Goal: Navigation & Orientation: Go to known website

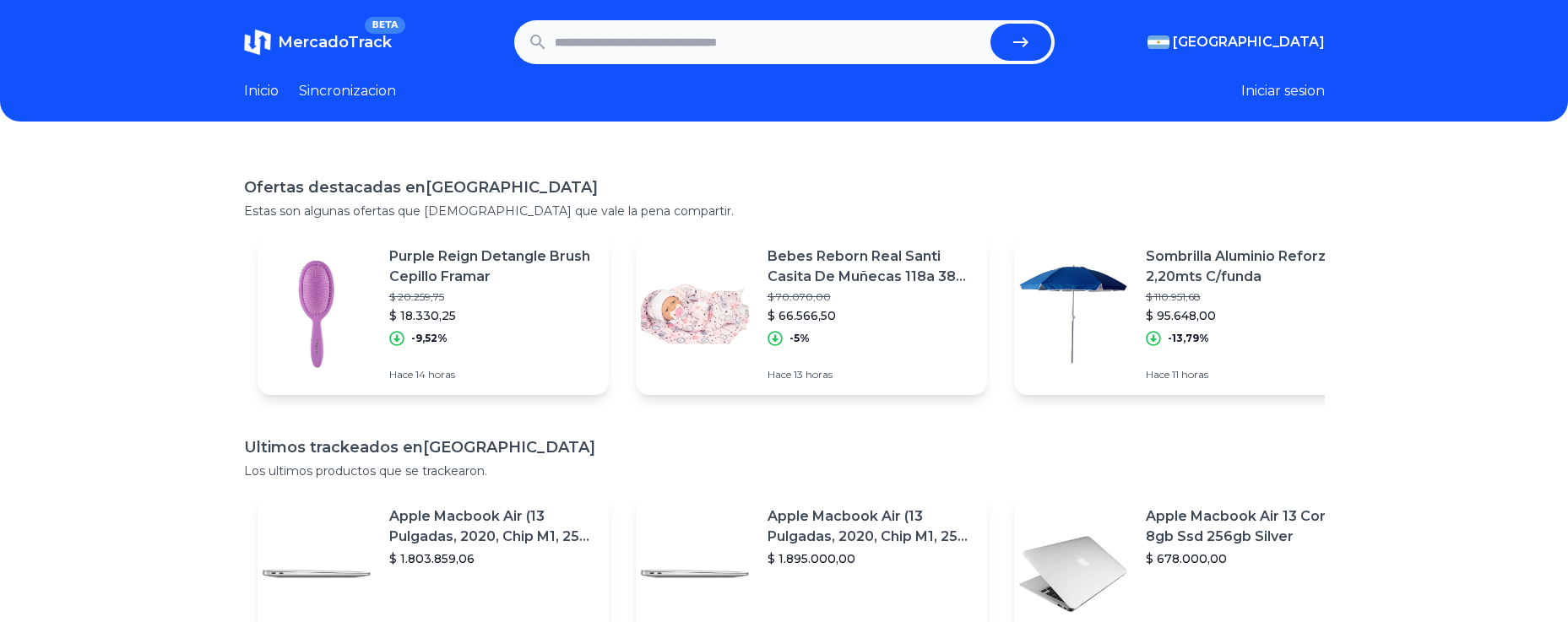
click at [278, 3] on header "MercadoTrack BETA Argentina Argentina Uruguay Mexico Chile Peru Venezuela Colom…" at bounding box center [784, 60] width 1568 height 122
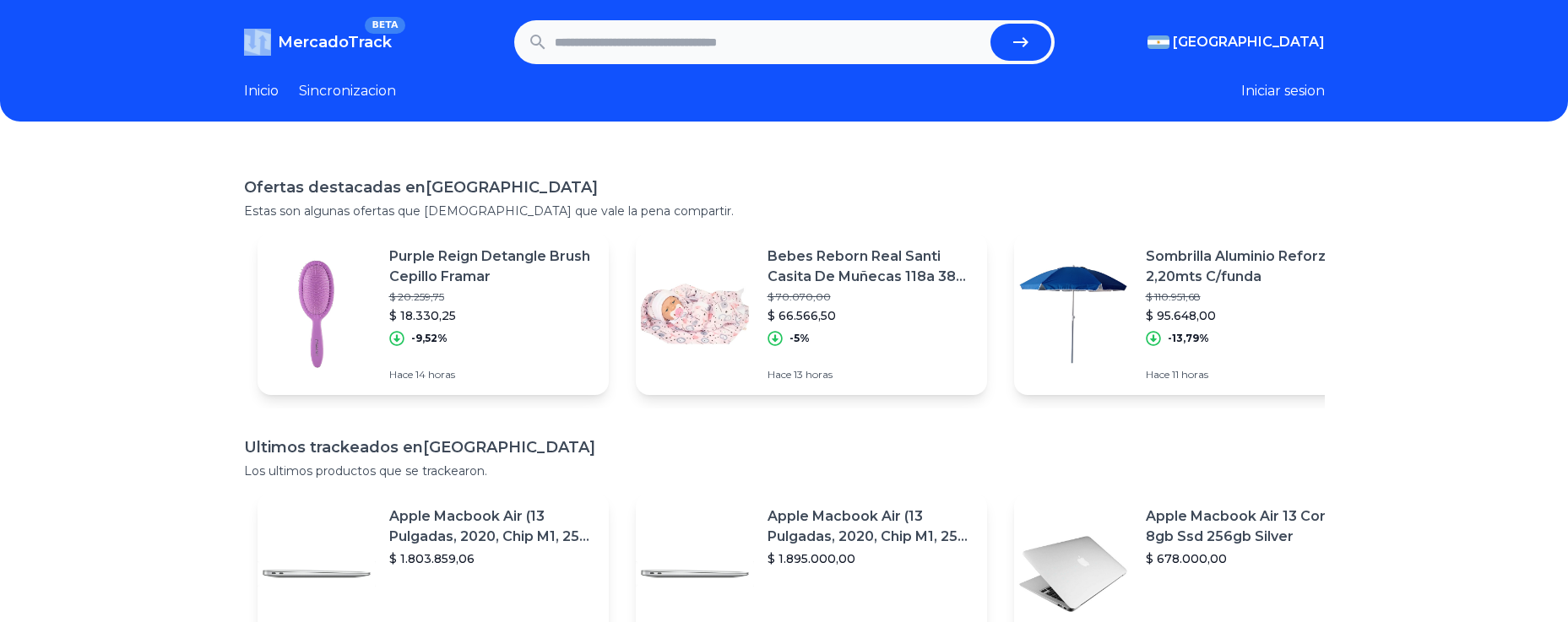
click at [278, 3] on header "MercadoTrack BETA Argentina Argentina Uruguay Mexico Chile Peru Venezuela Colom…" at bounding box center [784, 60] width 1568 height 122
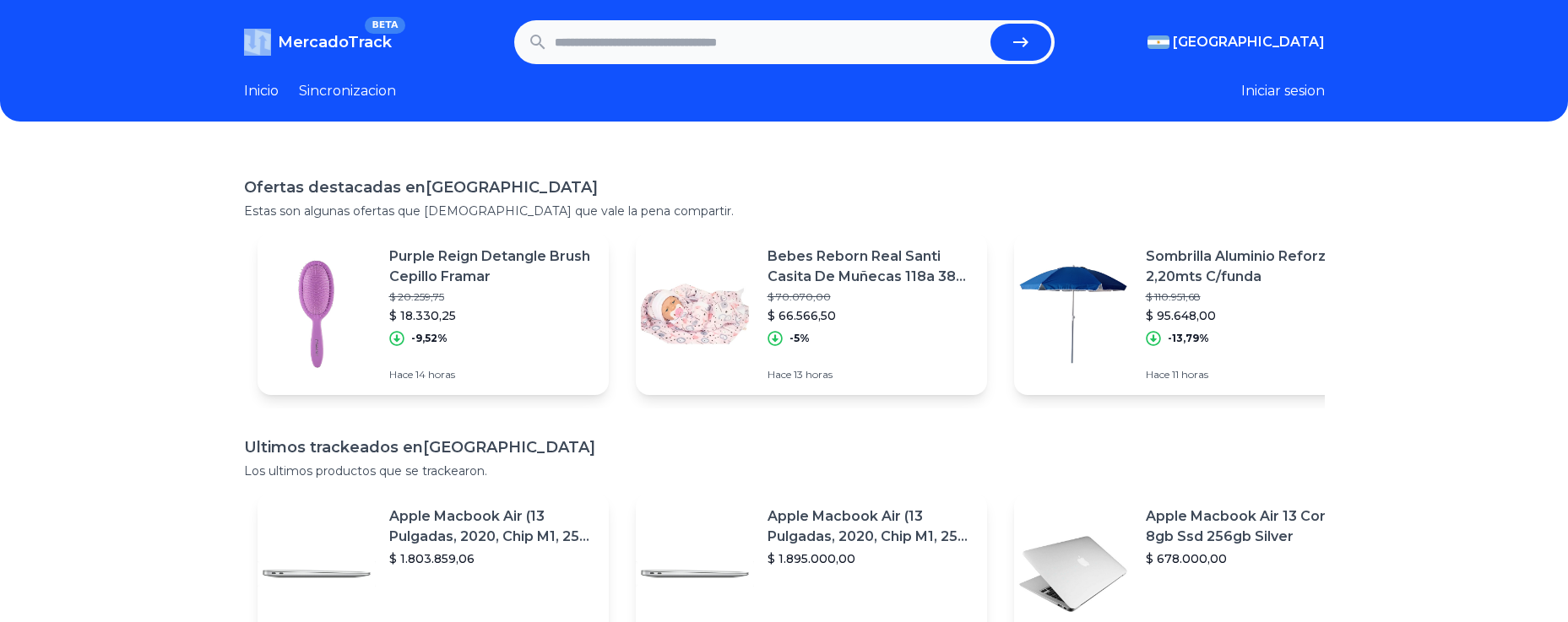
click at [278, 3] on header "MercadoTrack BETA Argentina Argentina Uruguay Mexico Chile Peru Venezuela Colom…" at bounding box center [784, 60] width 1568 height 122
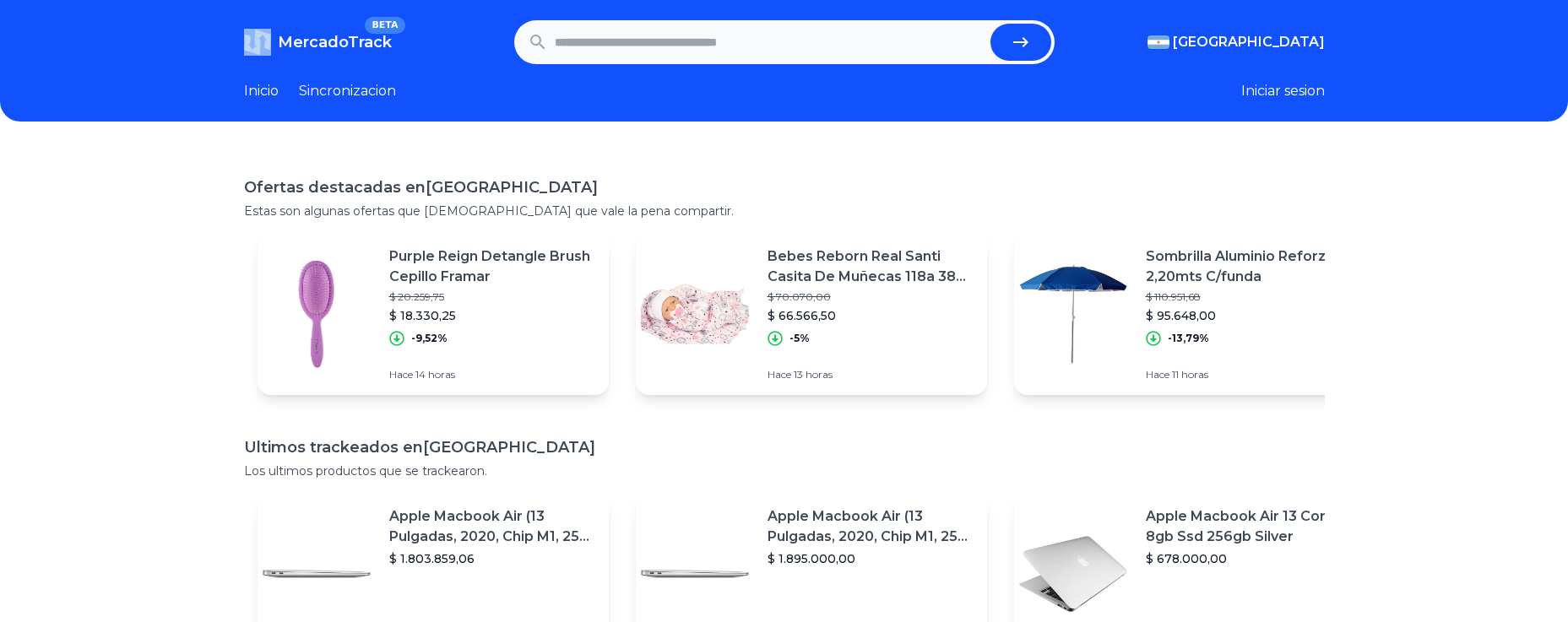
click at [278, 3] on header "MercadoTrack BETA Argentina Argentina Uruguay Mexico Chile Peru Venezuela Colom…" at bounding box center [784, 60] width 1568 height 122
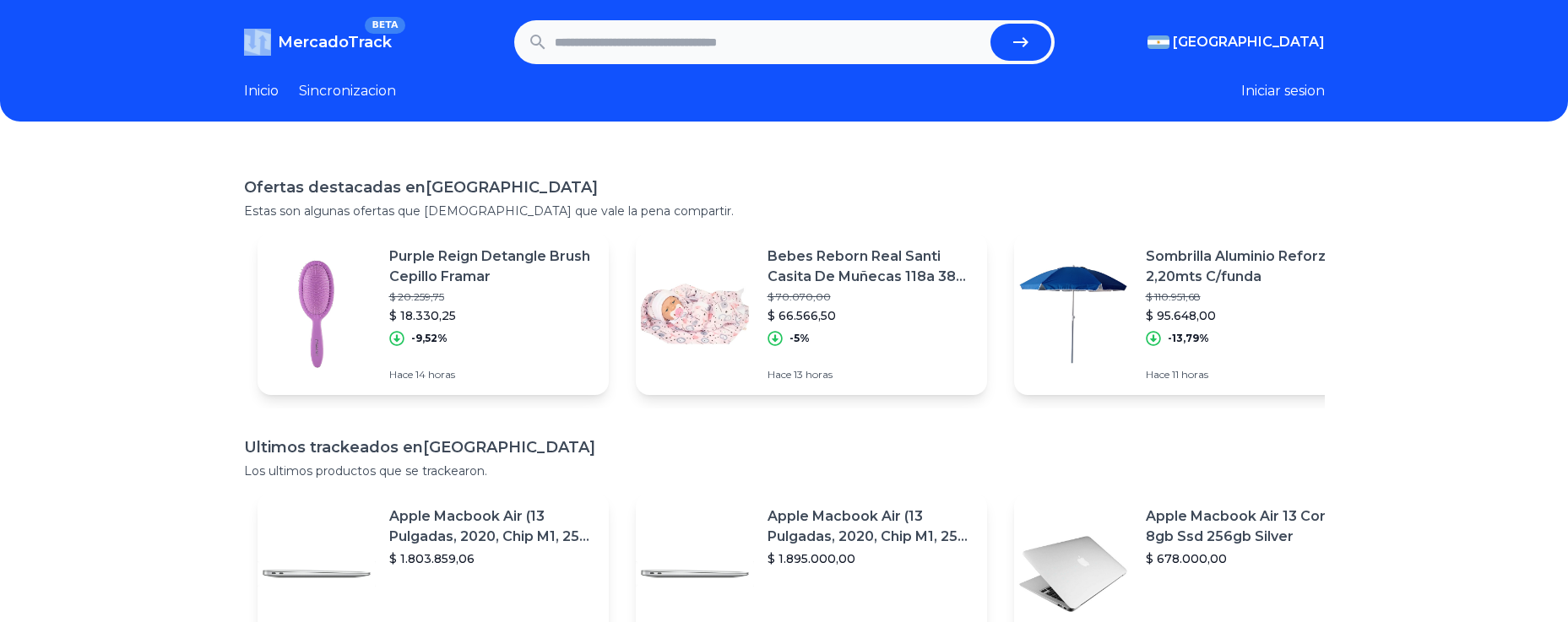
click at [278, 3] on header "MercadoTrack BETA Argentina Argentina Uruguay Mexico Chile Peru Venezuela Colom…" at bounding box center [784, 60] width 1568 height 122
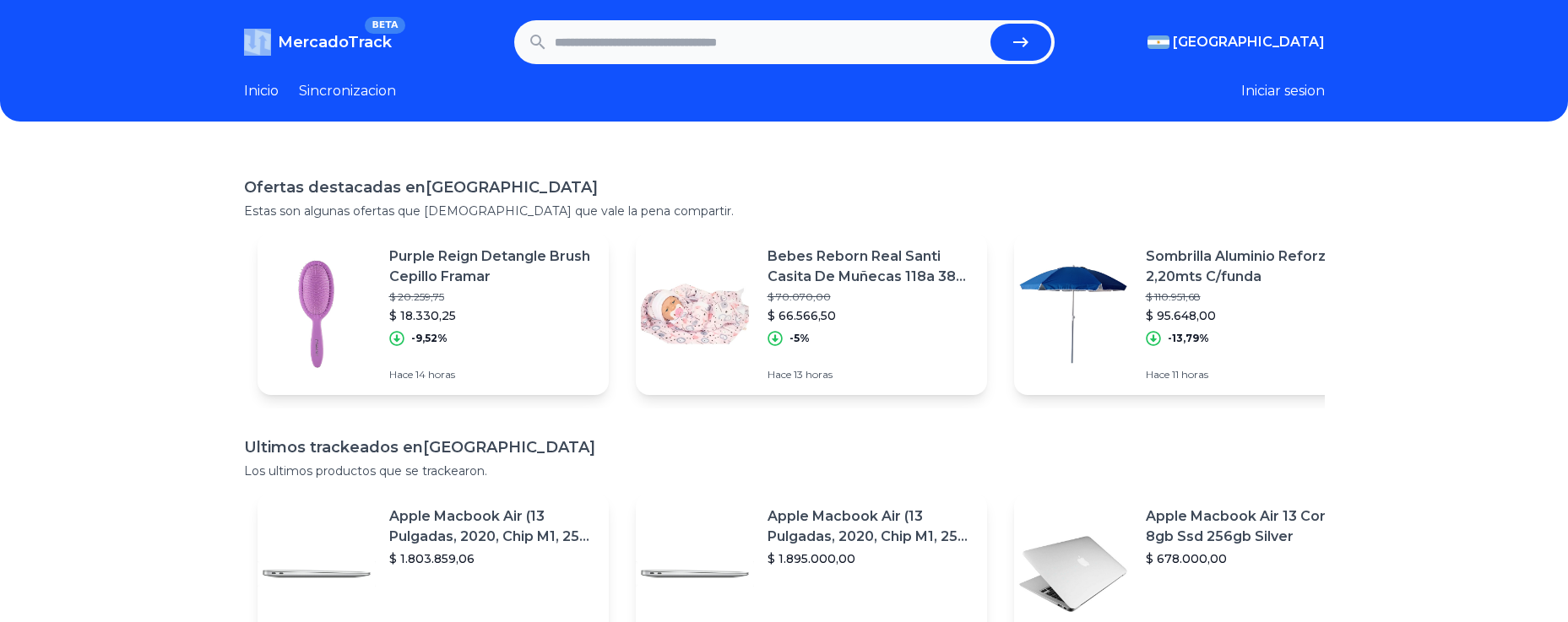
click at [278, 3] on header "MercadoTrack BETA Argentina Argentina Uruguay Mexico Chile Peru Venezuela Colom…" at bounding box center [784, 60] width 1568 height 122
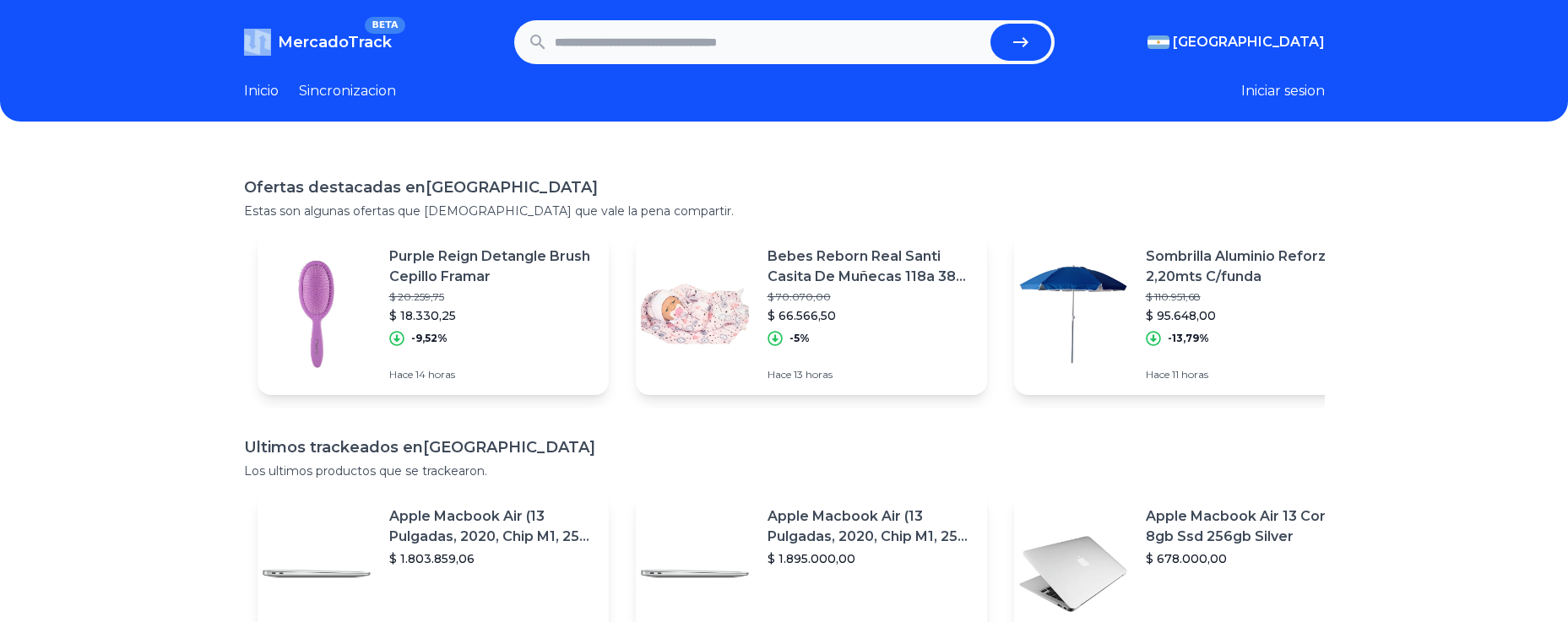
click at [278, 3] on header "MercadoTrack BETA Argentina Argentina Uruguay Mexico Chile Peru Venezuela Colom…" at bounding box center [784, 60] width 1568 height 122
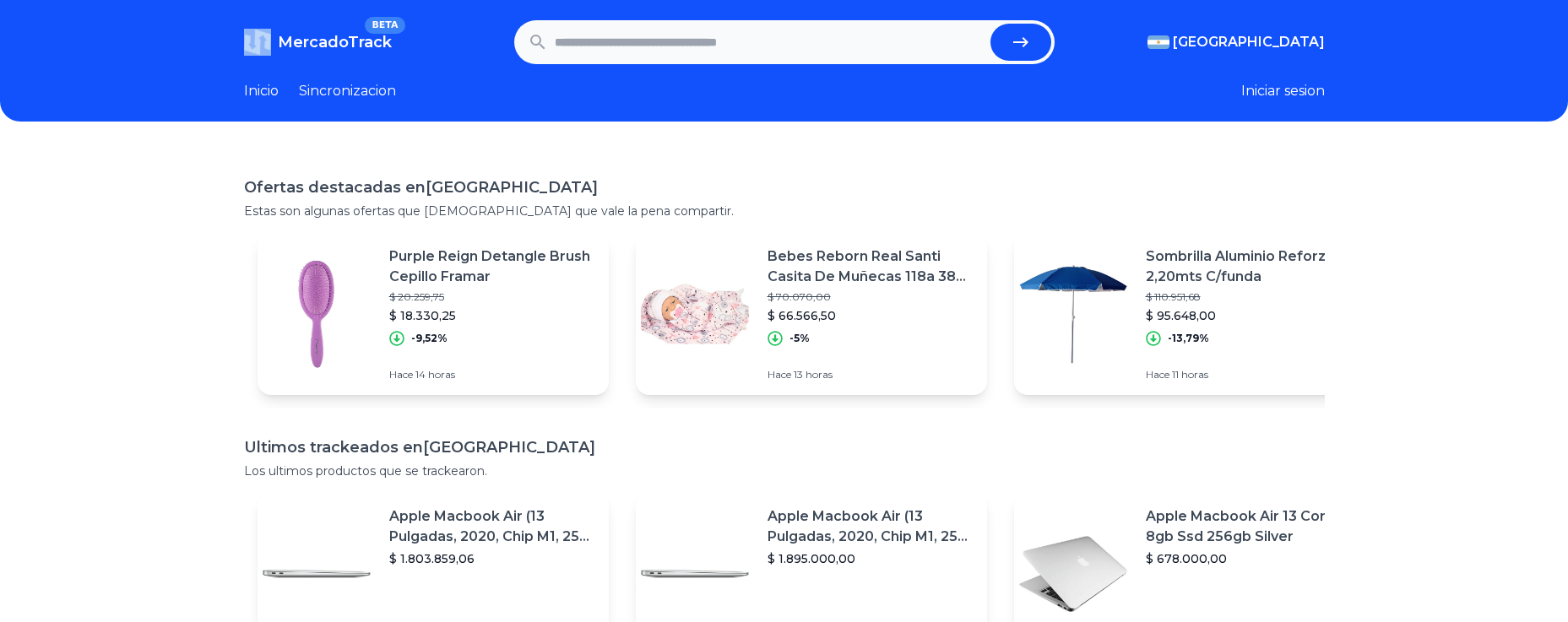
click at [278, 3] on header "MercadoTrack BETA Argentina Argentina Uruguay Mexico Chile Peru Venezuela Colom…" at bounding box center [784, 60] width 1568 height 122
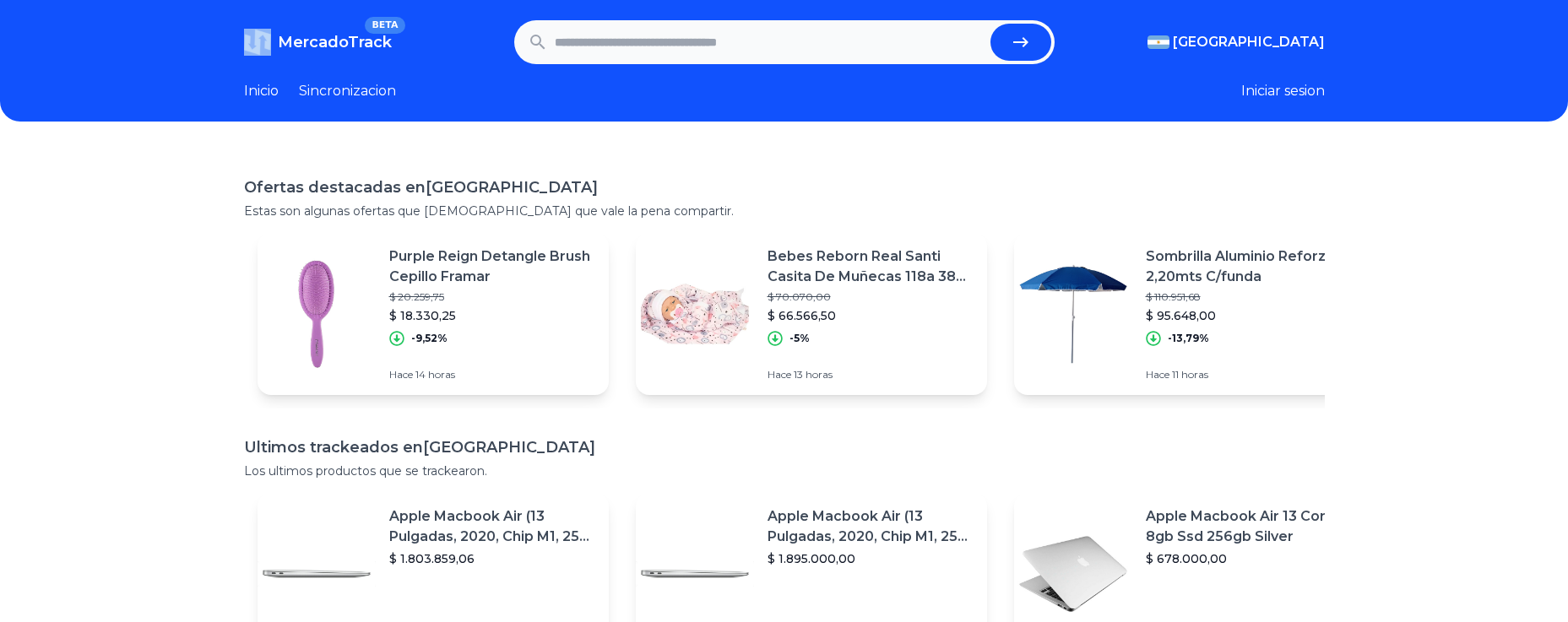
click at [278, 3] on header "MercadoTrack BETA Argentina Argentina Uruguay Mexico Chile Peru Venezuela Colom…" at bounding box center [784, 60] width 1568 height 122
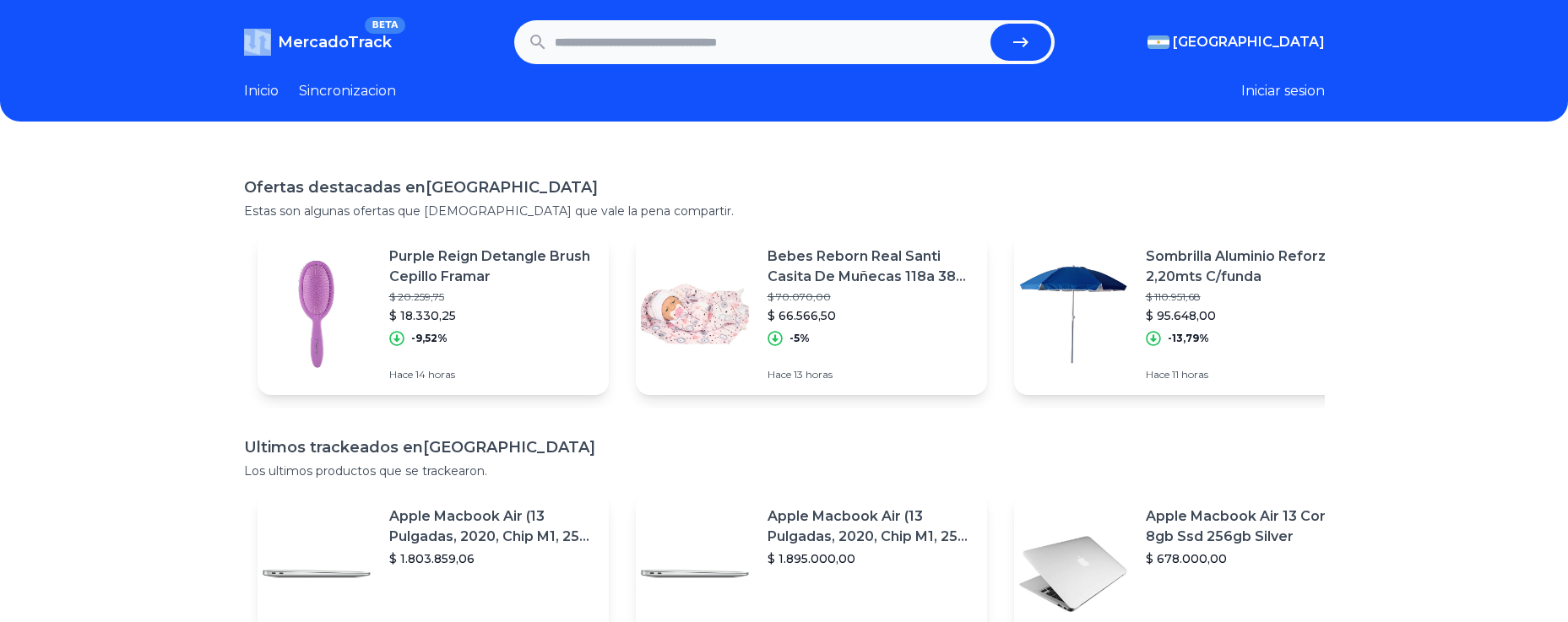
click at [278, 3] on header "MercadoTrack BETA Argentina Argentina Uruguay Mexico Chile Peru Venezuela Colom…" at bounding box center [784, 60] width 1568 height 122
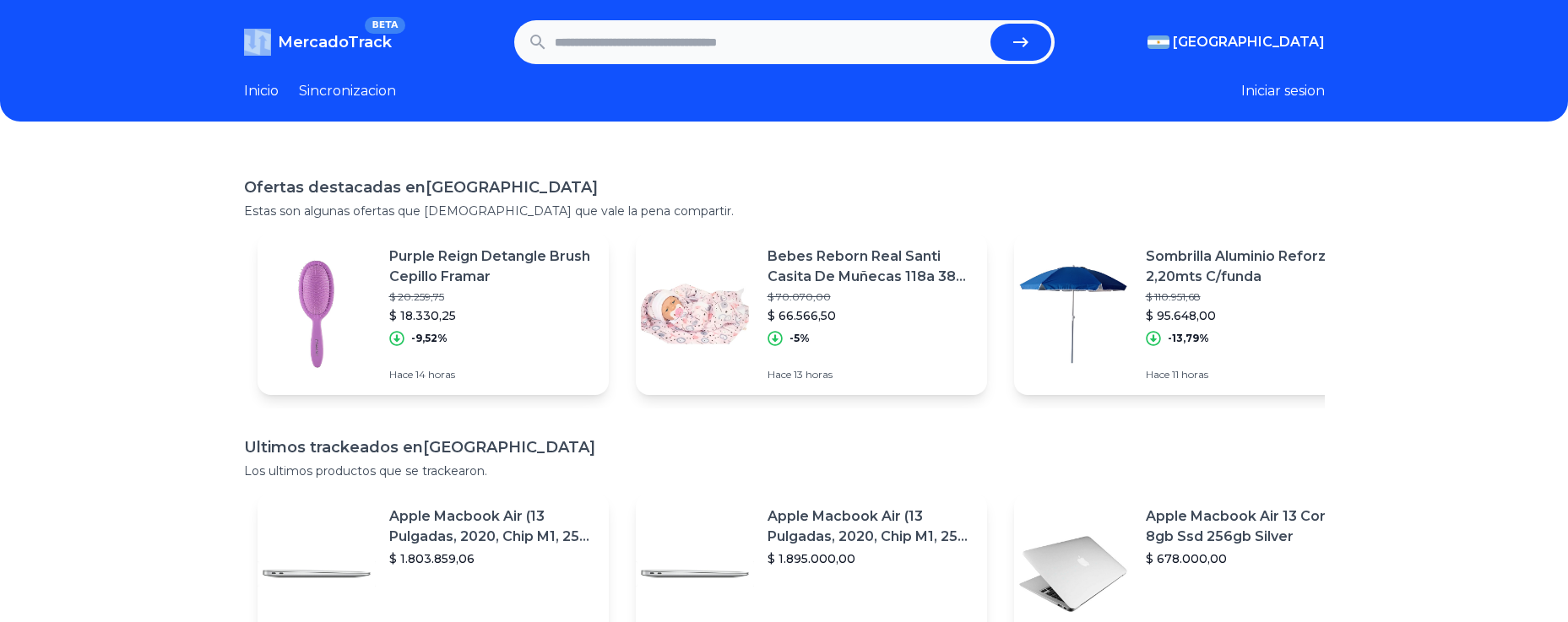
click at [278, 3] on header "MercadoTrack BETA Argentina Argentina Uruguay Mexico Chile Peru Venezuela Colom…" at bounding box center [784, 60] width 1568 height 122
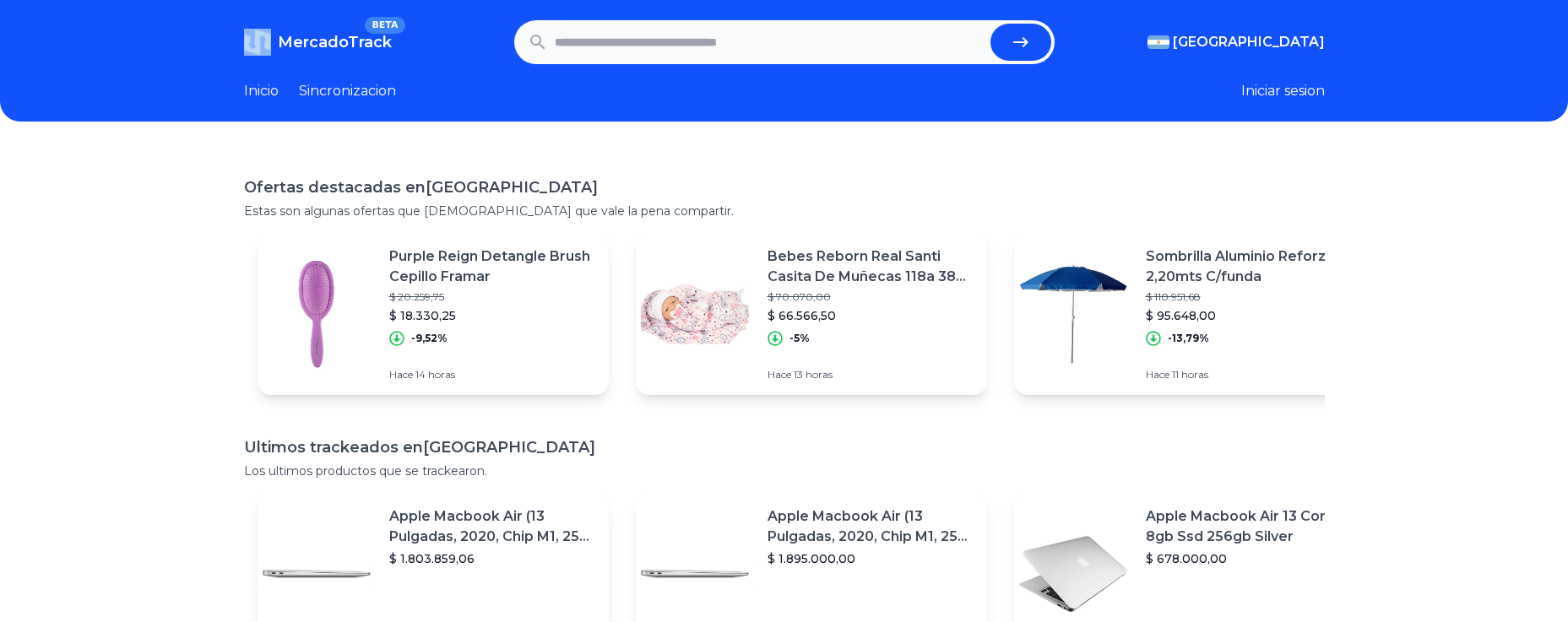
click at [278, 3] on header "MercadoTrack BETA Argentina Argentina Uruguay Mexico Chile Peru Venezuela Colom…" at bounding box center [784, 60] width 1568 height 122
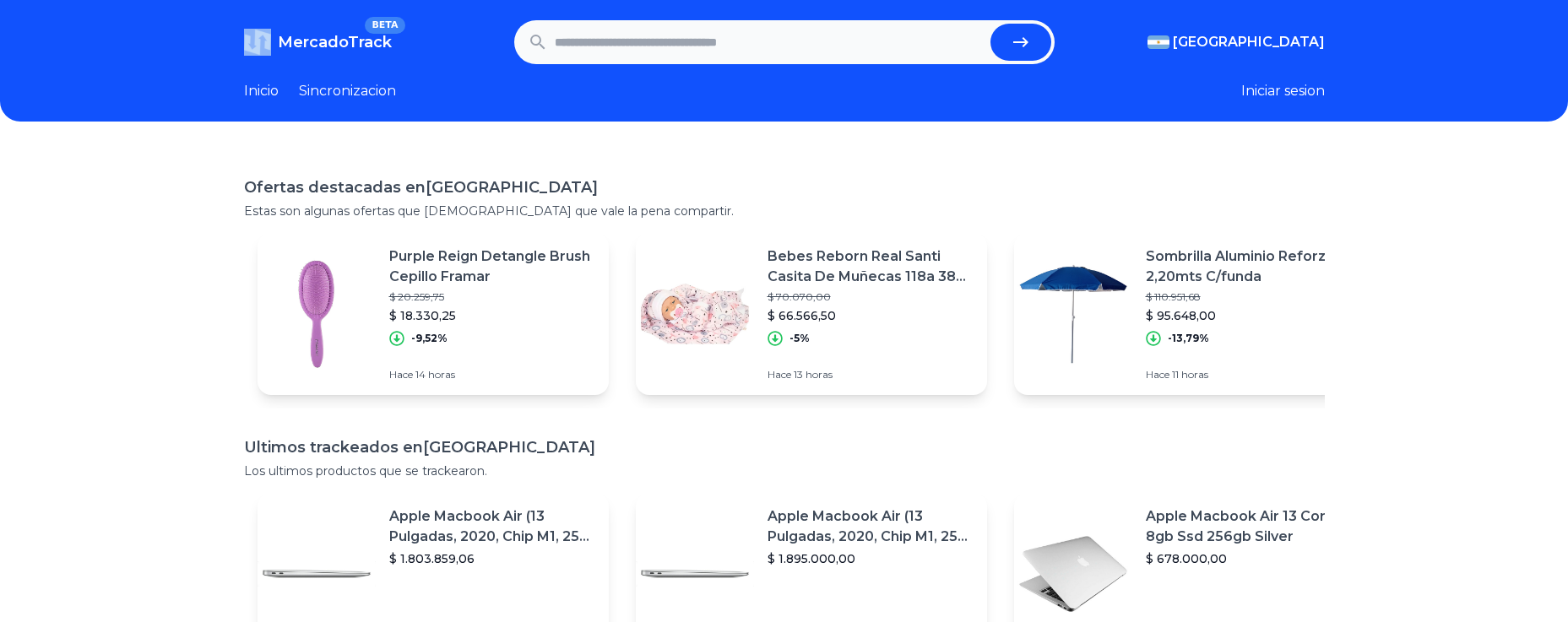
click at [278, 3] on header "MercadoTrack BETA Argentina Argentina Uruguay Mexico Chile Peru Venezuela Colom…" at bounding box center [784, 60] width 1568 height 122
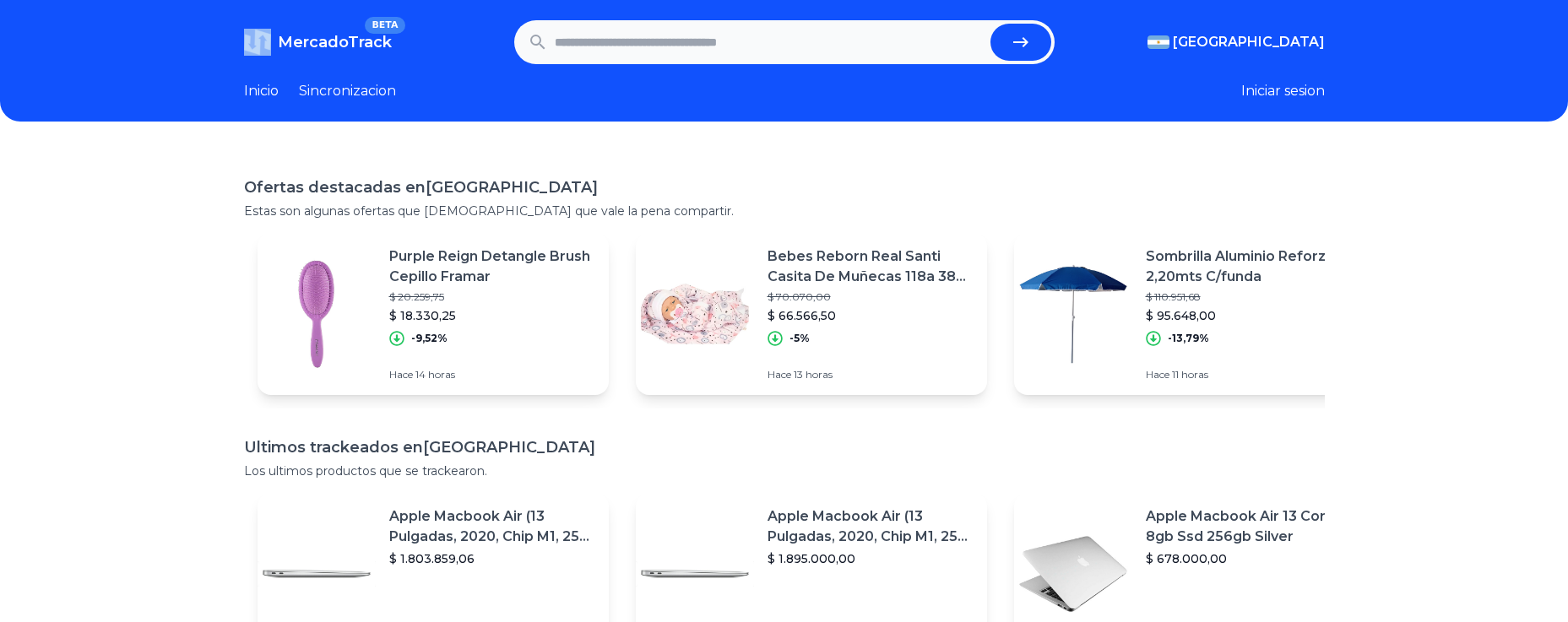
click at [278, 3] on header "MercadoTrack BETA Argentina Argentina Uruguay Mexico Chile Peru Venezuela Colom…" at bounding box center [784, 60] width 1568 height 122
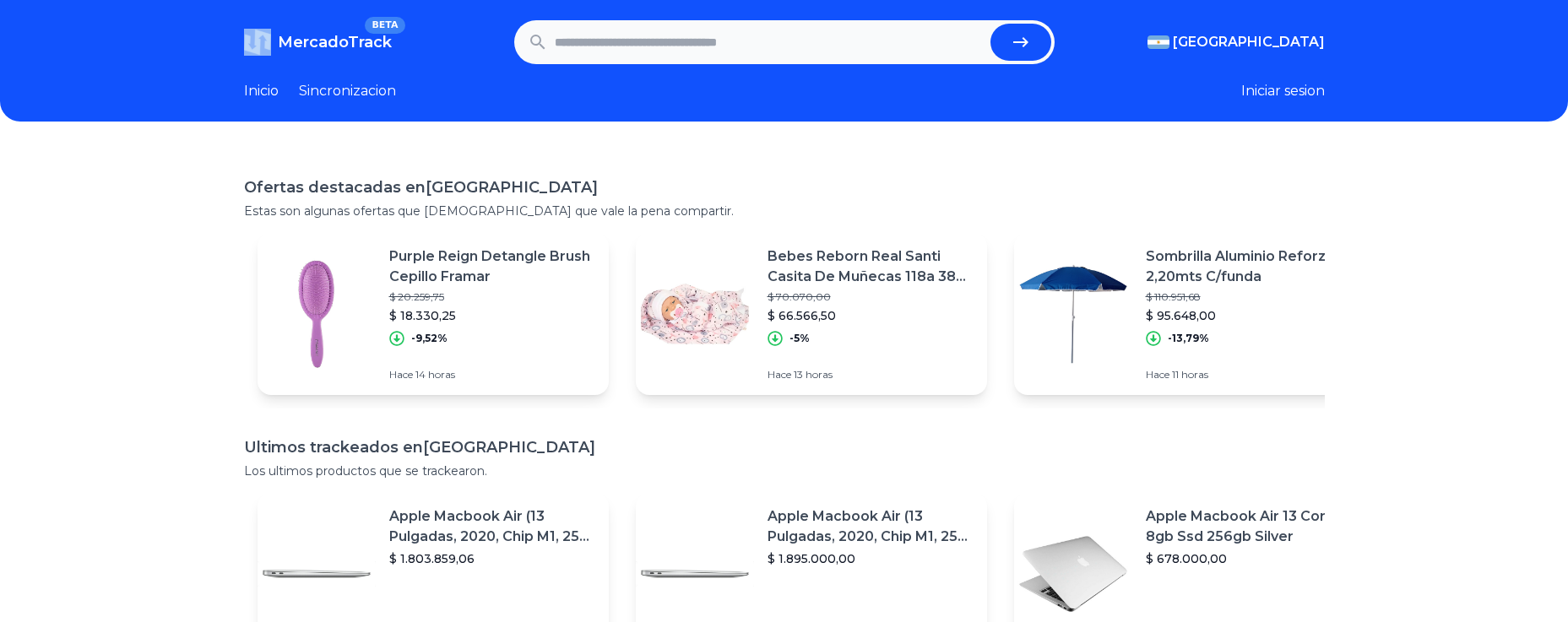
click at [278, 3] on header "MercadoTrack BETA Argentina Argentina Uruguay Mexico Chile Peru Venezuela Colom…" at bounding box center [784, 60] width 1568 height 122
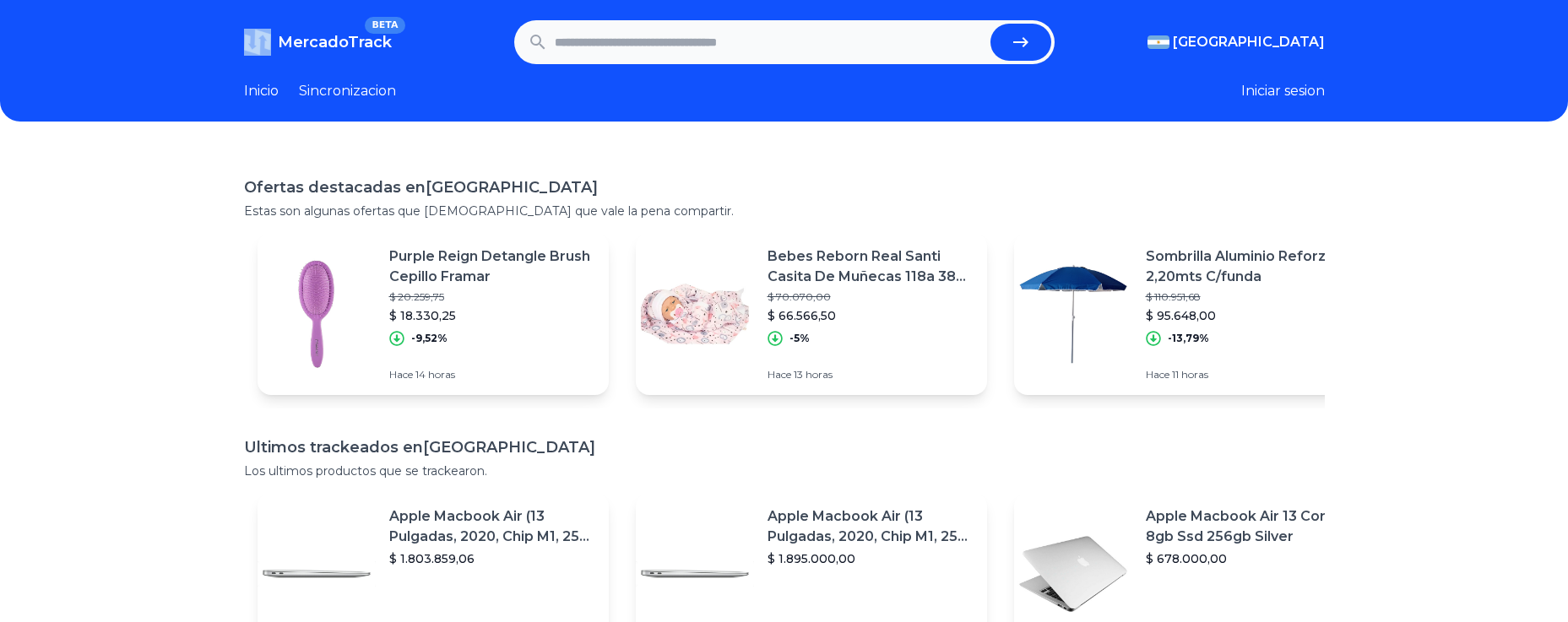
click at [278, 3] on header "MercadoTrack BETA Argentina Argentina Uruguay Mexico Chile Peru Venezuela Colom…" at bounding box center [784, 60] width 1568 height 122
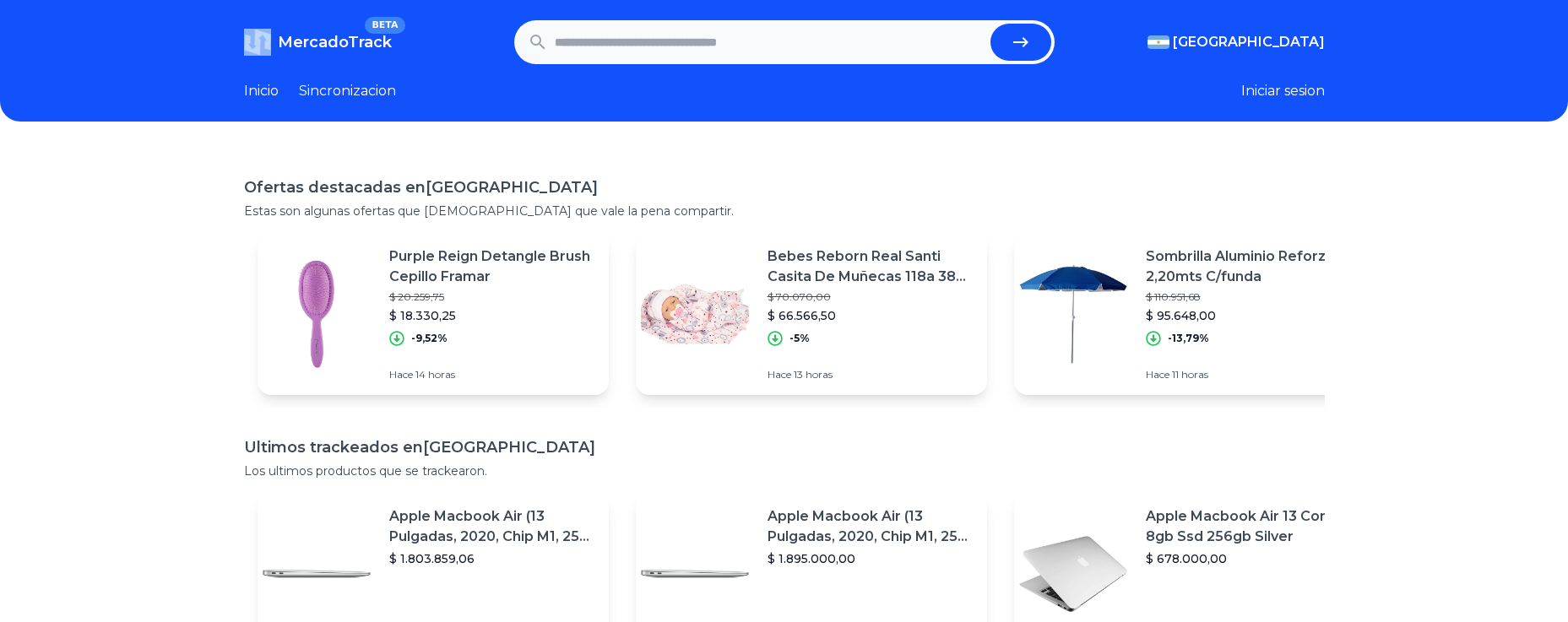
click at [278, 3] on header "MercadoTrack BETA Argentina Argentina Uruguay Mexico Chile Peru Venezuela Colom…" at bounding box center [784, 60] width 1568 height 122
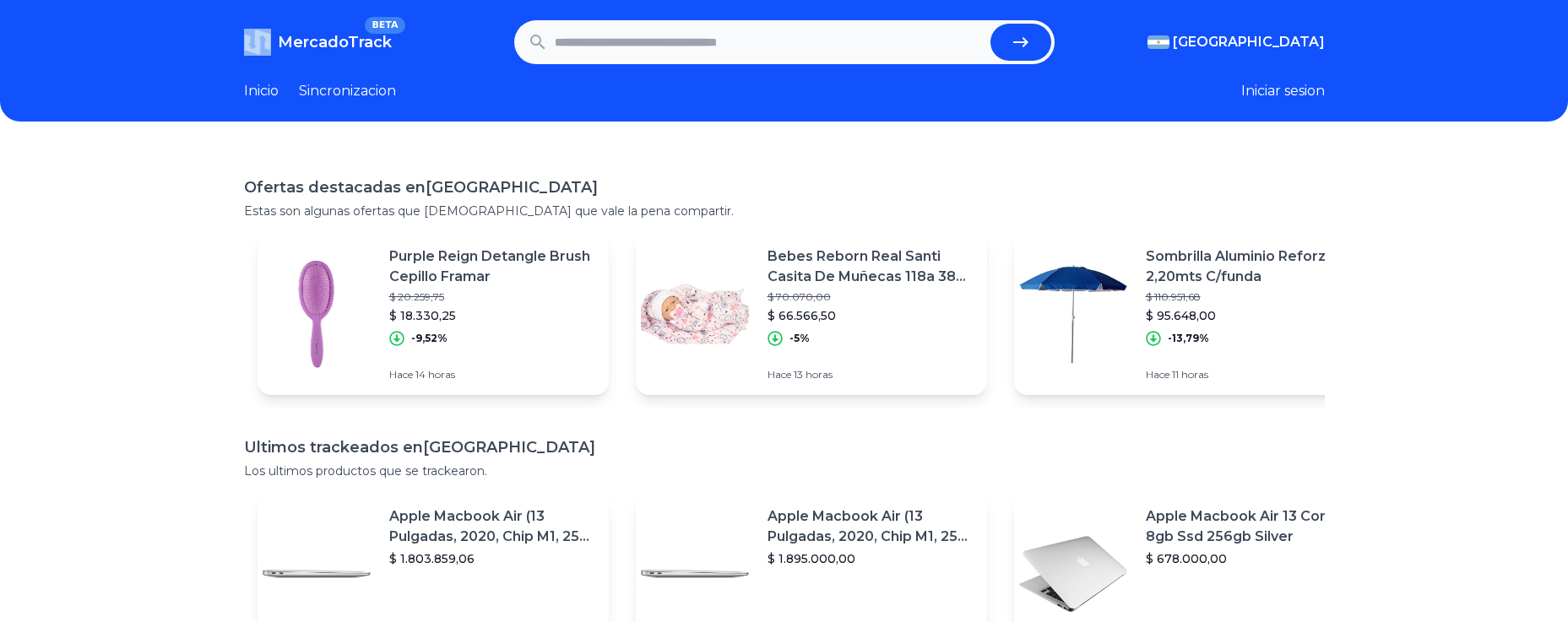
click at [278, 3] on header "MercadoTrack BETA Argentina Argentina Uruguay Mexico Chile Peru Venezuela Colom…" at bounding box center [784, 60] width 1568 height 122
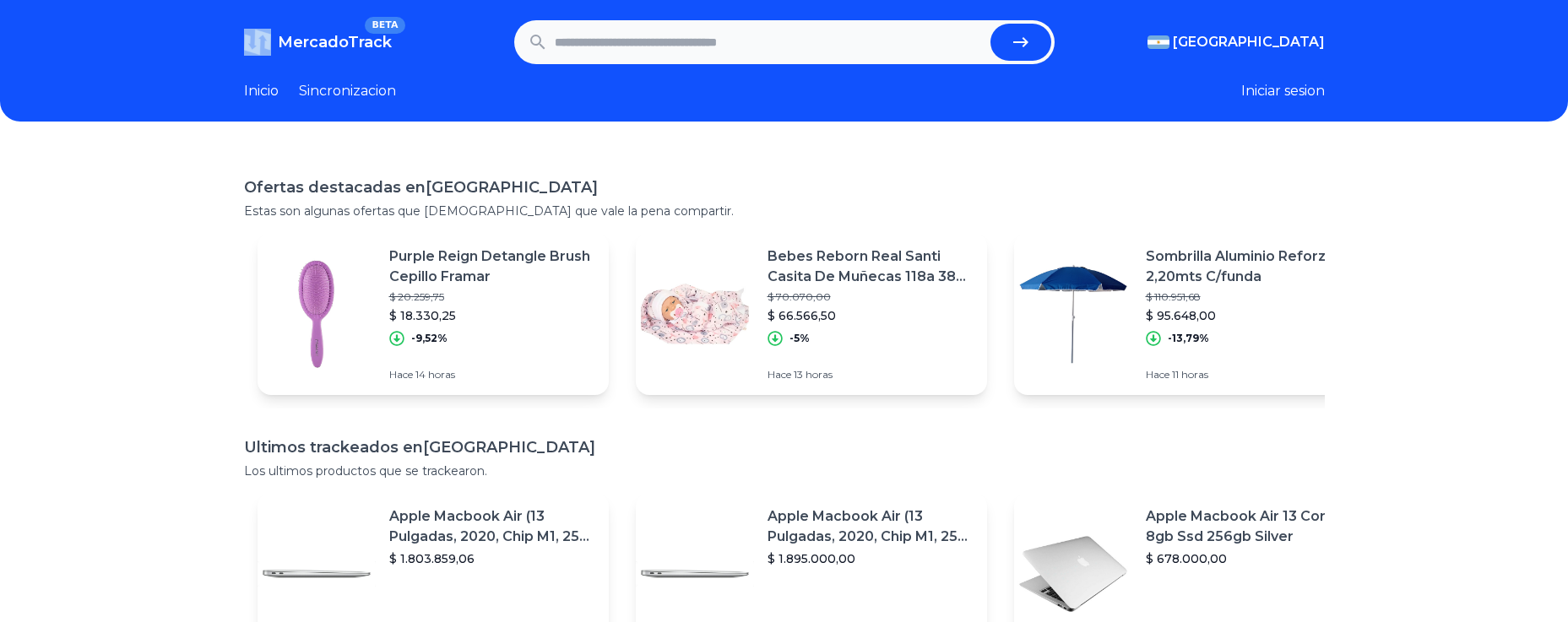
click at [278, 3] on header "MercadoTrack BETA Argentina Argentina Uruguay Mexico Chile Peru Venezuela Colom…" at bounding box center [784, 60] width 1568 height 122
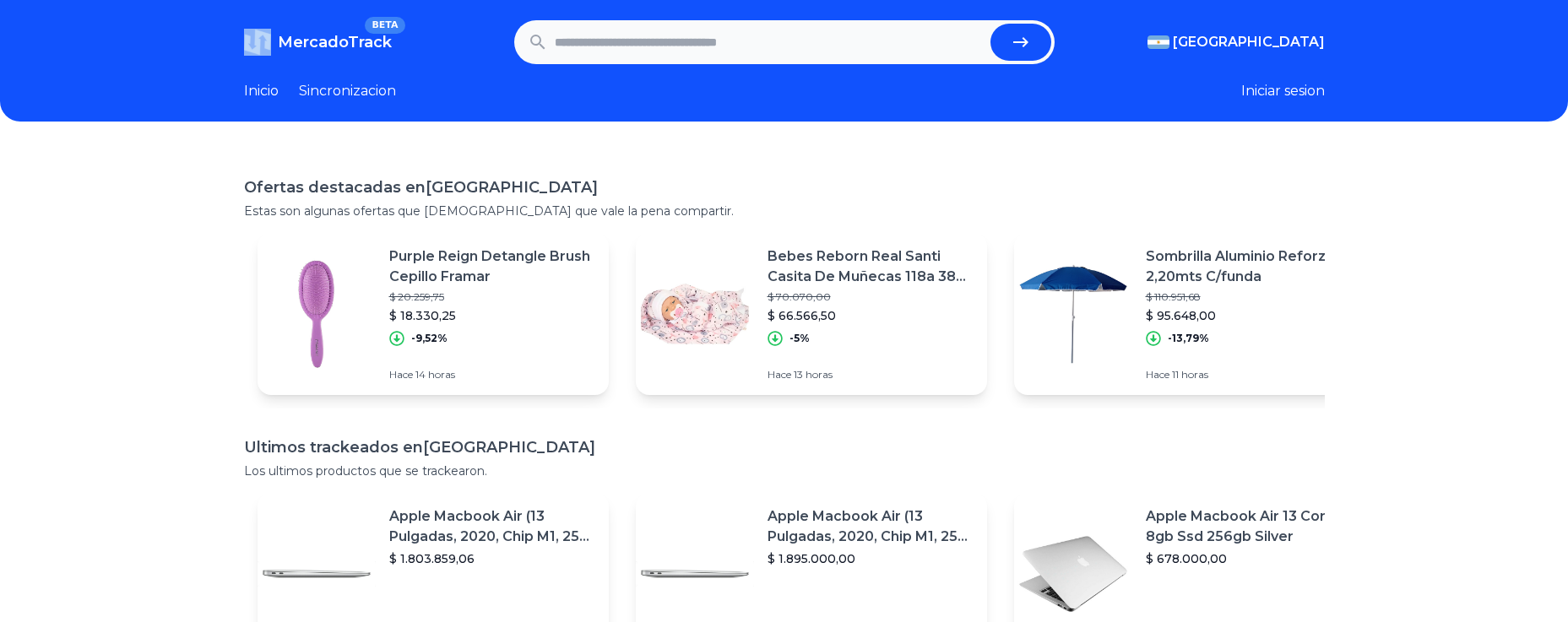
click at [278, 3] on header "MercadoTrack BETA Argentina Argentina Uruguay Mexico Chile Peru Venezuela Colom…" at bounding box center [784, 60] width 1568 height 122
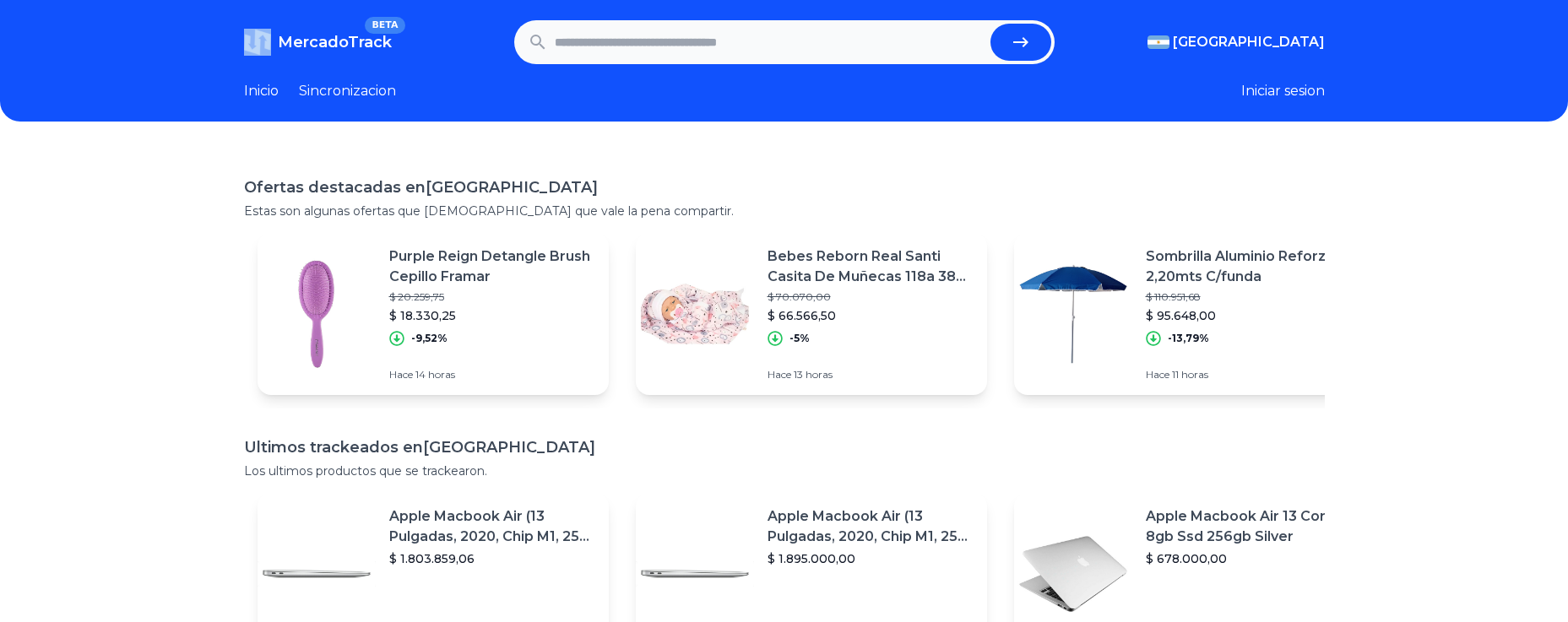
click at [278, 3] on header "MercadoTrack BETA Argentina Argentina Uruguay Mexico Chile Peru Venezuela Colom…" at bounding box center [784, 60] width 1568 height 122
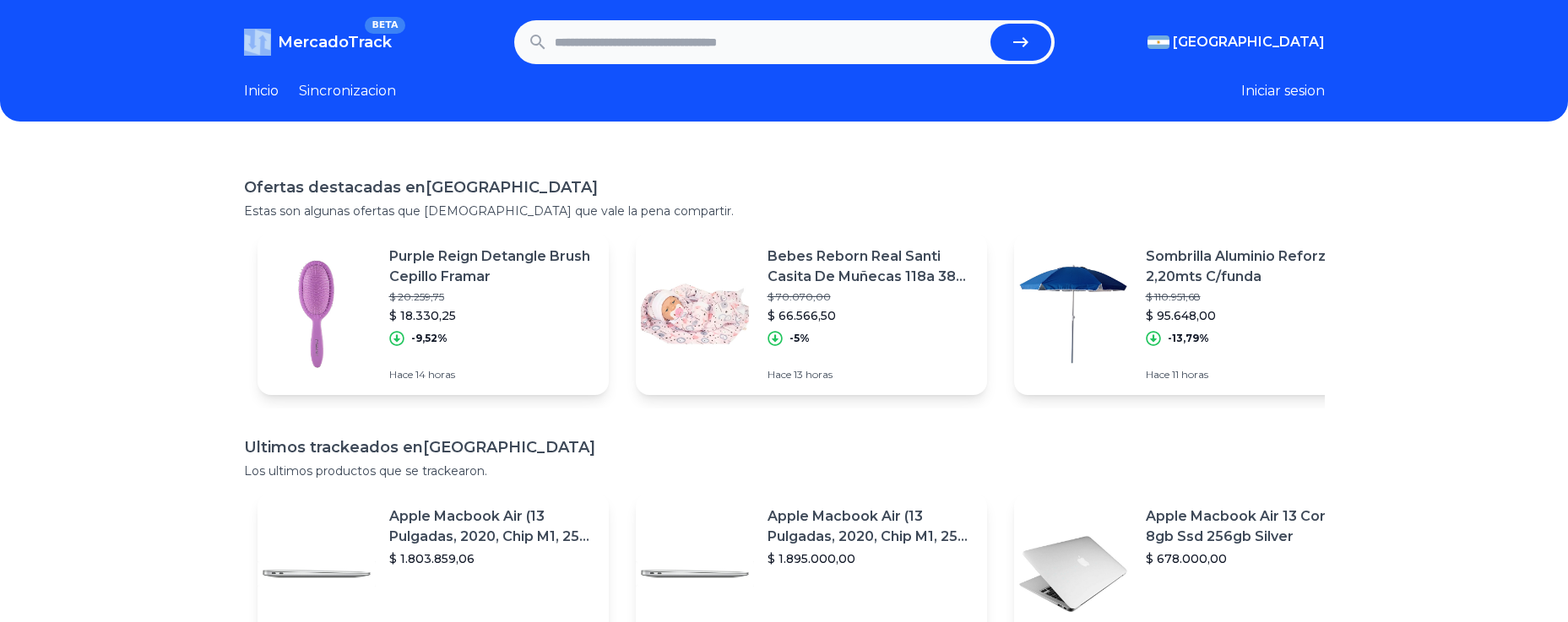
click at [278, 3] on header "MercadoTrack BETA Argentina Argentina Uruguay Mexico Chile Peru Venezuela Colom…" at bounding box center [784, 60] width 1568 height 122
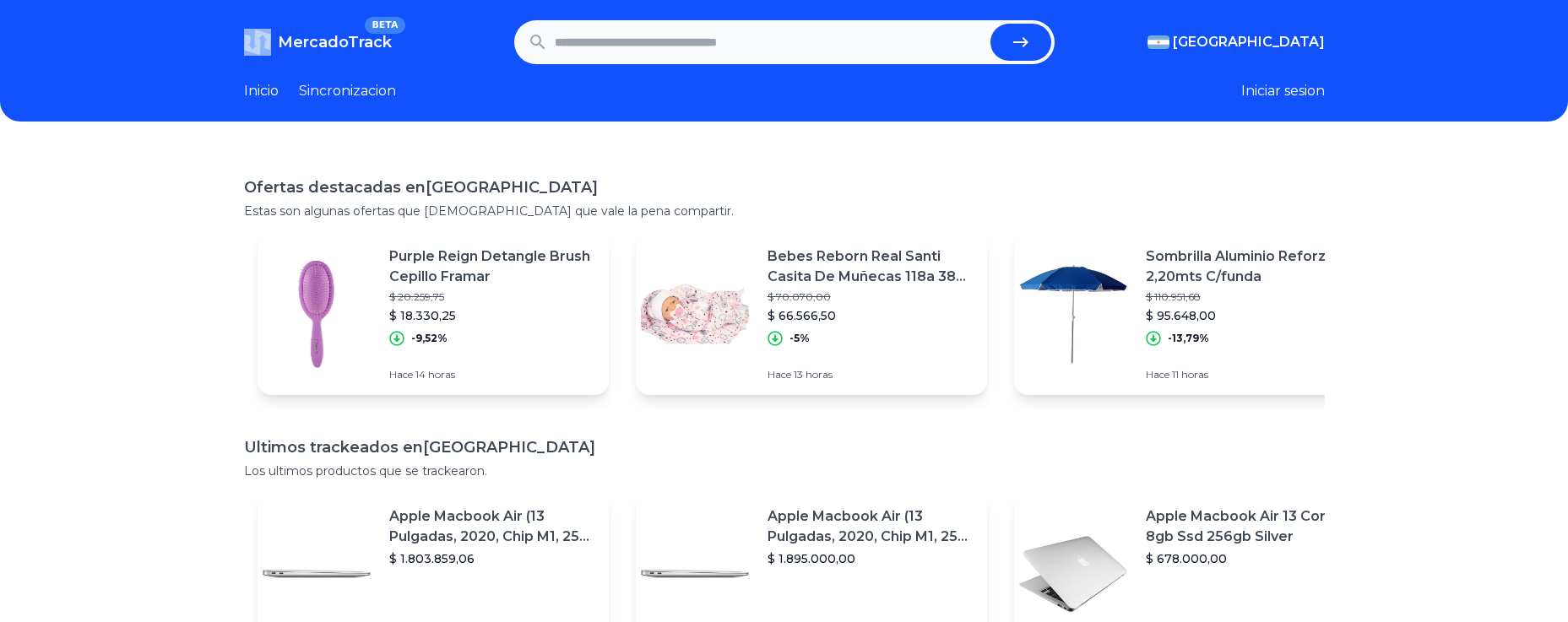
click at [278, 3] on header "MercadoTrack BETA Argentina Argentina Uruguay Mexico Chile Peru Venezuela Colom…" at bounding box center [784, 60] width 1568 height 122
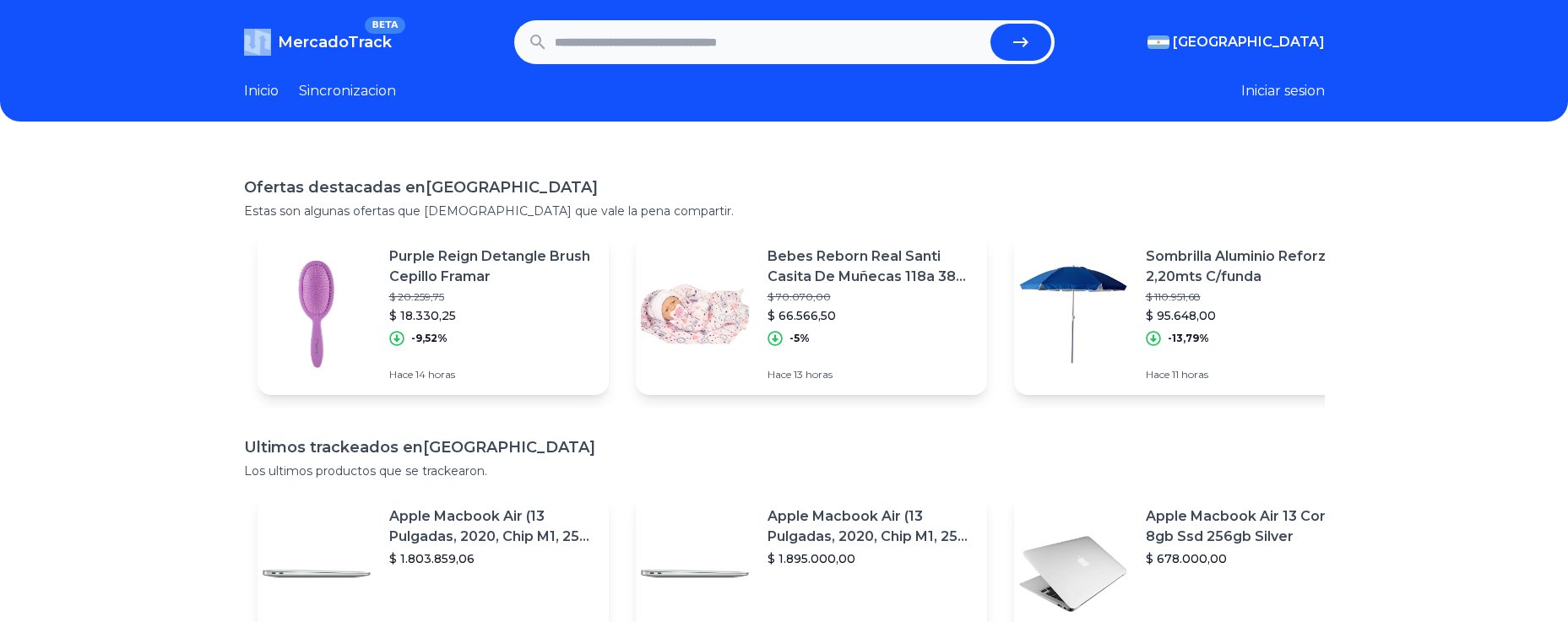
click at [278, 3] on header "MercadoTrack BETA Argentina Argentina Uruguay Mexico Chile Peru Venezuela Colom…" at bounding box center [784, 60] width 1568 height 122
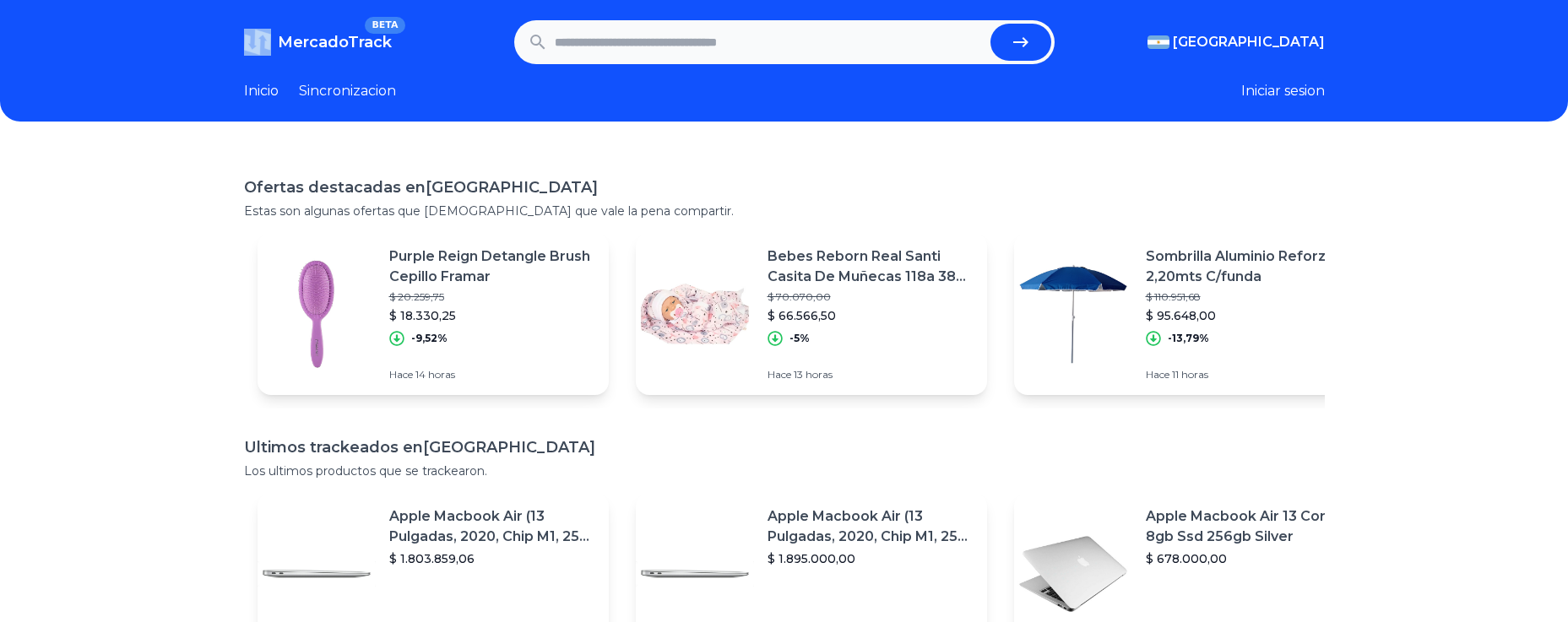
click at [278, 3] on header "MercadoTrack BETA Argentina Argentina Uruguay Mexico Chile Peru Venezuela Colom…" at bounding box center [784, 60] width 1568 height 122
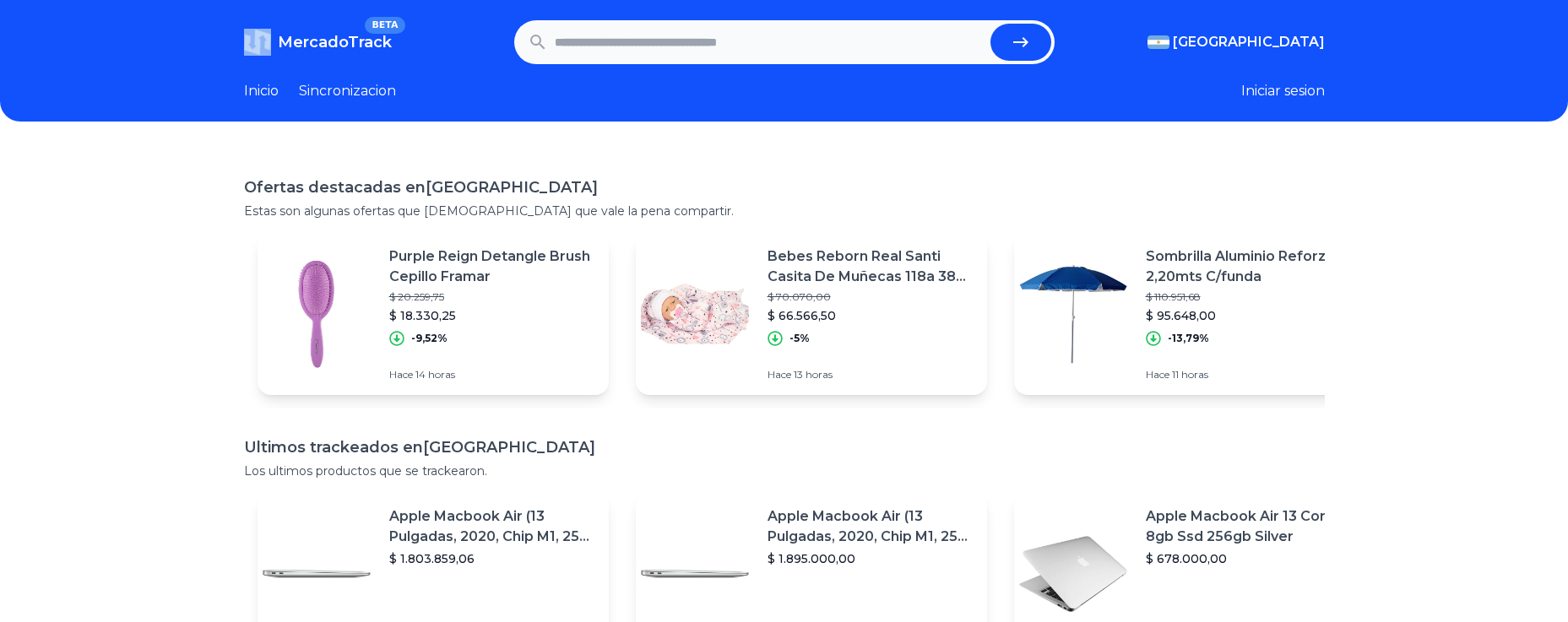
click at [278, 3] on header "MercadoTrack BETA Argentina Argentina Uruguay Mexico Chile Peru Venezuela Colom…" at bounding box center [784, 60] width 1568 height 122
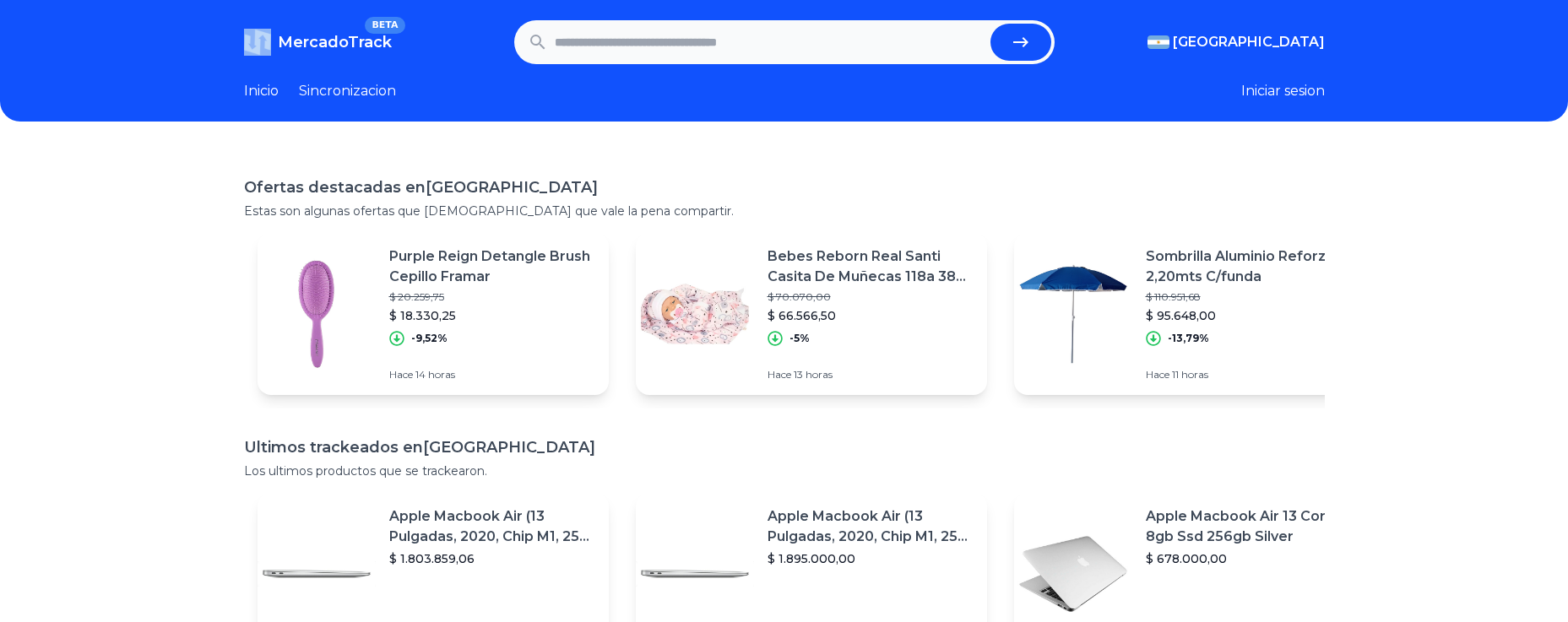
click at [278, 3] on header "MercadoTrack BETA Argentina Argentina Uruguay Mexico Chile Peru Venezuela Colom…" at bounding box center [784, 60] width 1568 height 122
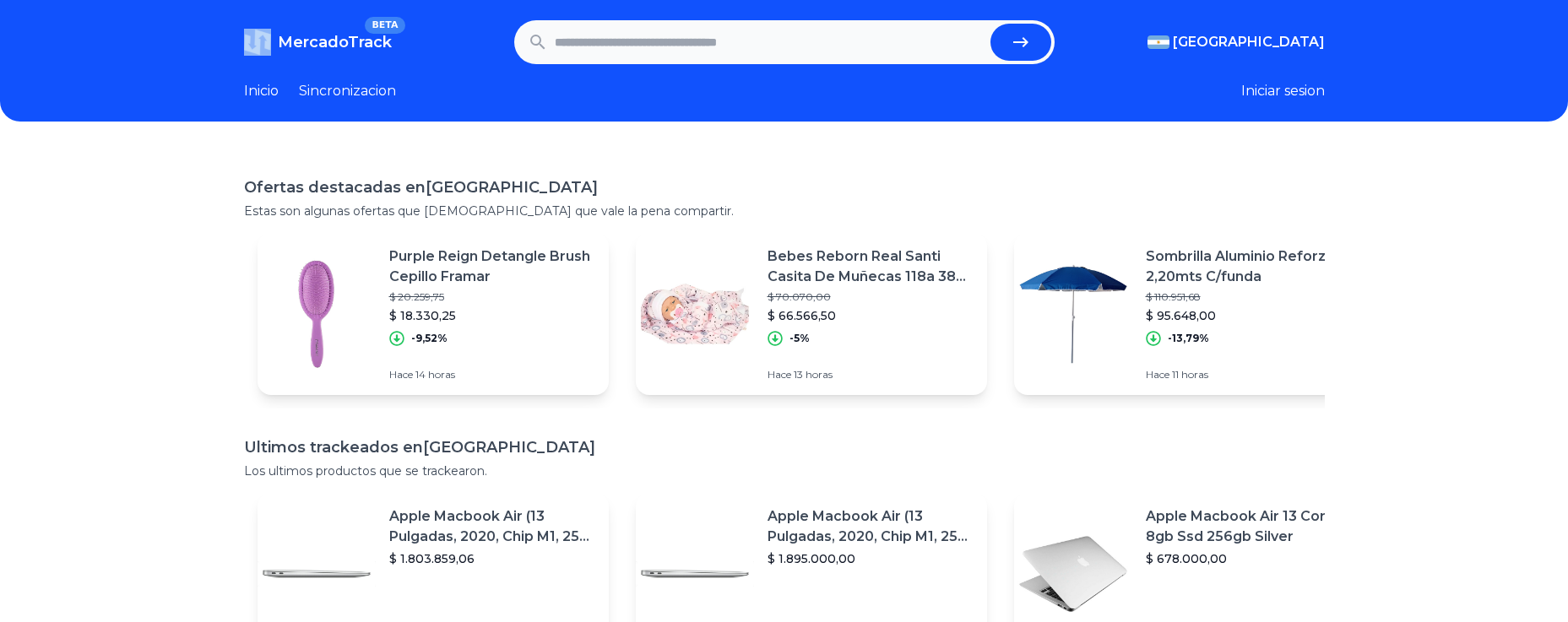
click at [278, 3] on header "MercadoTrack BETA Argentina Argentina Uruguay Mexico Chile Peru Venezuela Colom…" at bounding box center [784, 60] width 1568 height 122
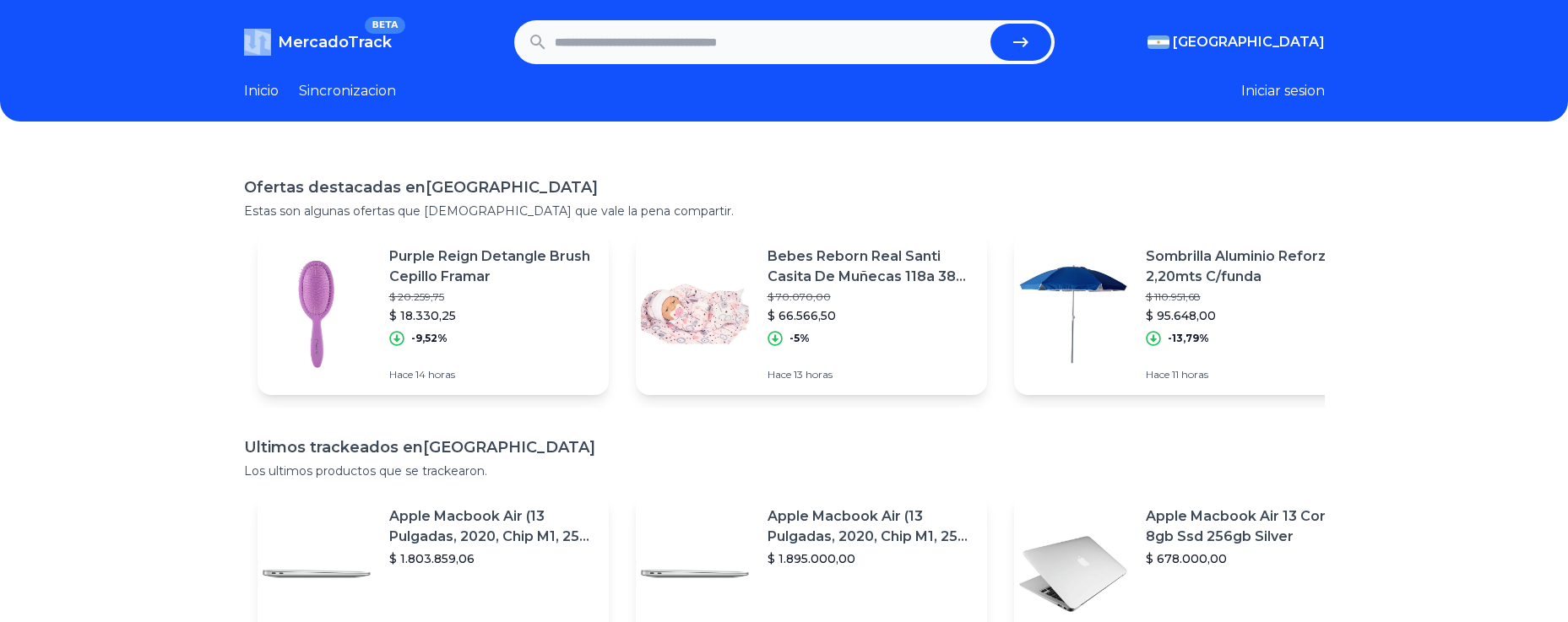
click at [278, 3] on header "MercadoTrack BETA Argentina Argentina Uruguay Mexico Chile Peru Venezuela Colom…" at bounding box center [784, 60] width 1568 height 122
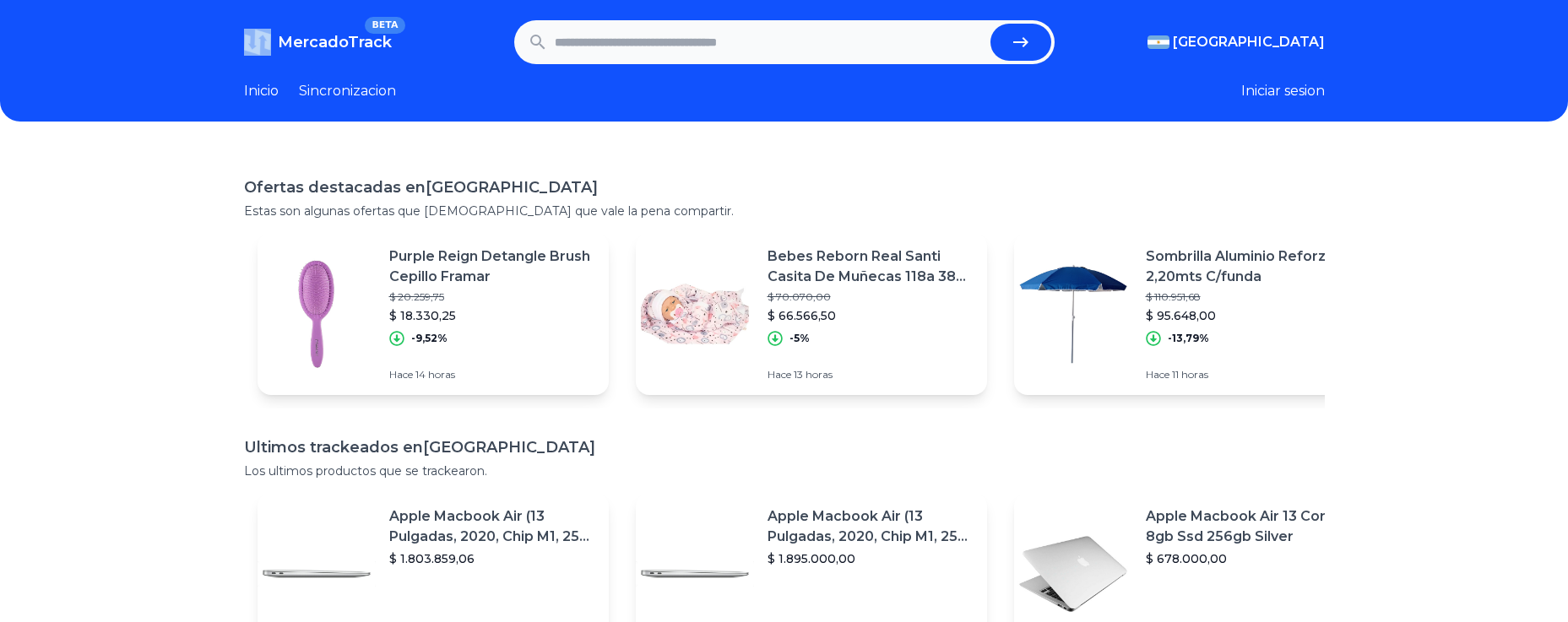
click at [278, 3] on header "MercadoTrack BETA Argentina Argentina Uruguay Mexico Chile Peru Venezuela Colom…" at bounding box center [784, 60] width 1568 height 122
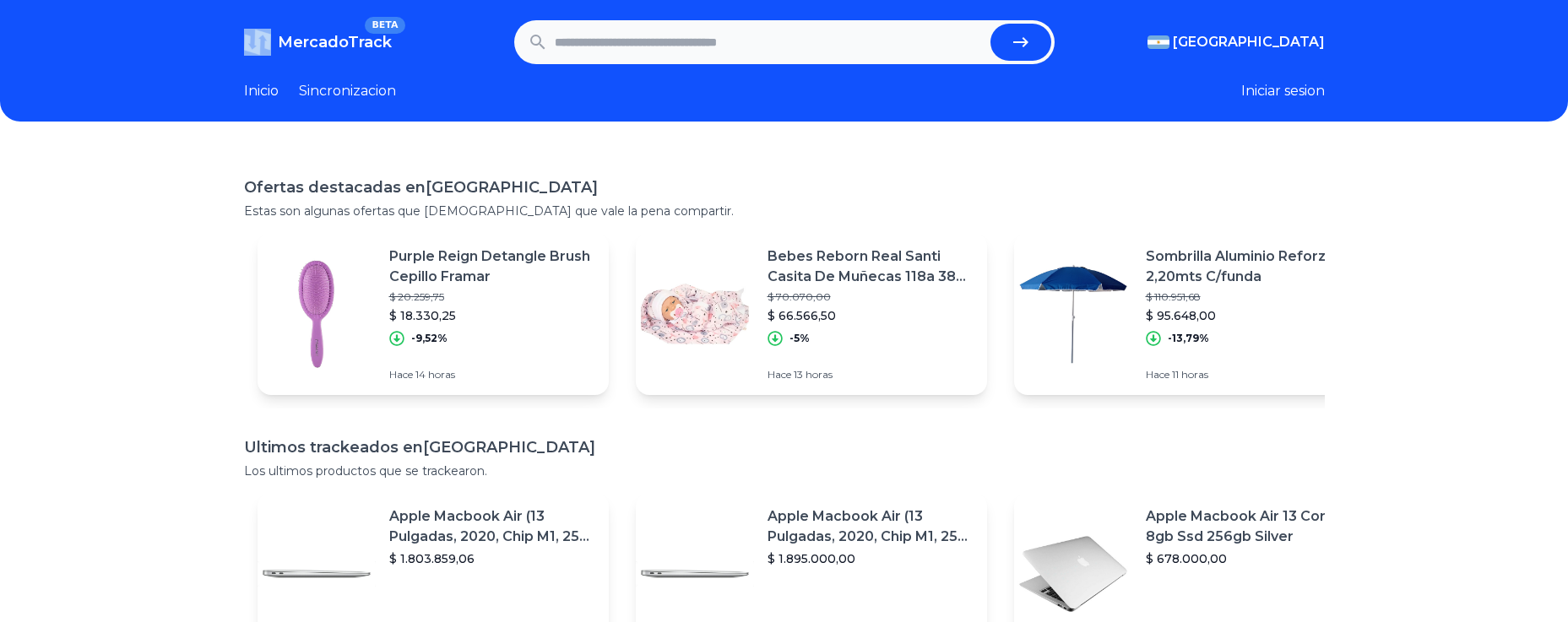
click at [278, 3] on header "MercadoTrack BETA Argentina Argentina Uruguay Mexico Chile Peru Venezuela Colom…" at bounding box center [784, 60] width 1568 height 122
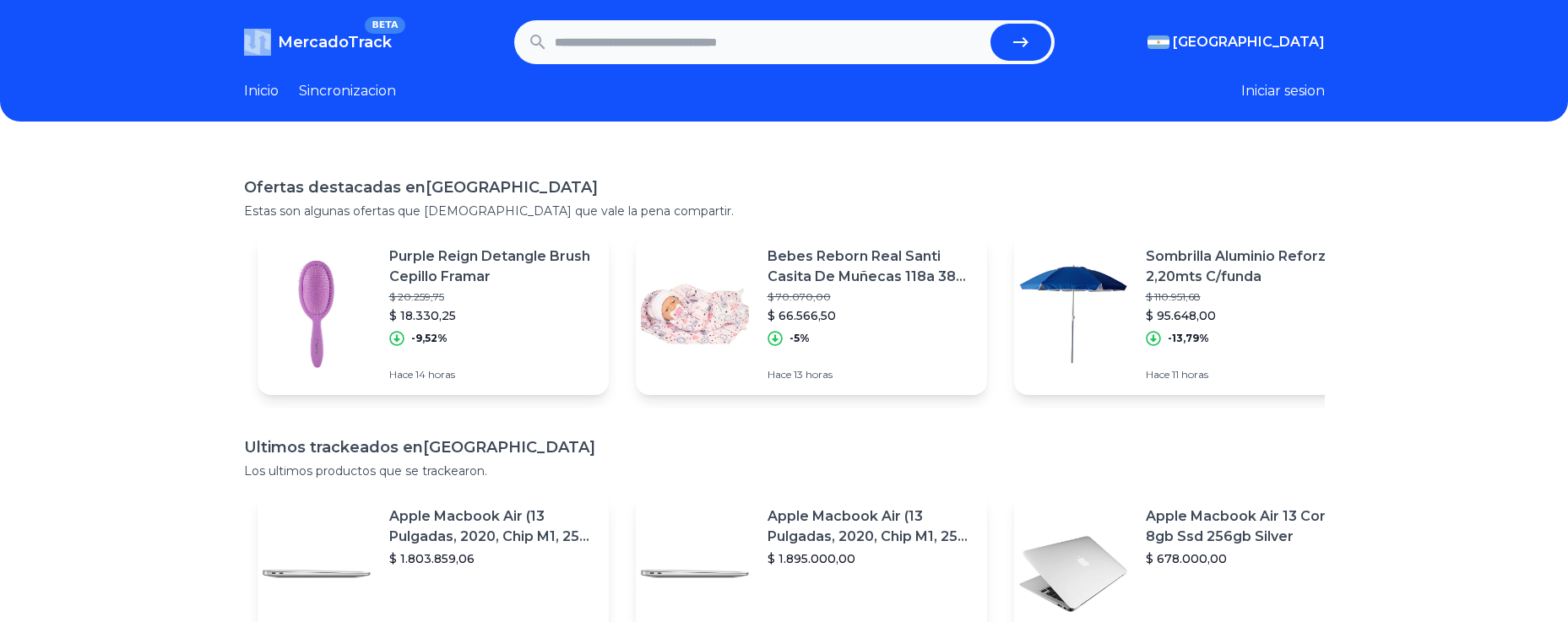
click at [278, 3] on header "MercadoTrack BETA Argentina Argentina Uruguay Mexico Chile Peru Venezuela Colom…" at bounding box center [784, 60] width 1568 height 122
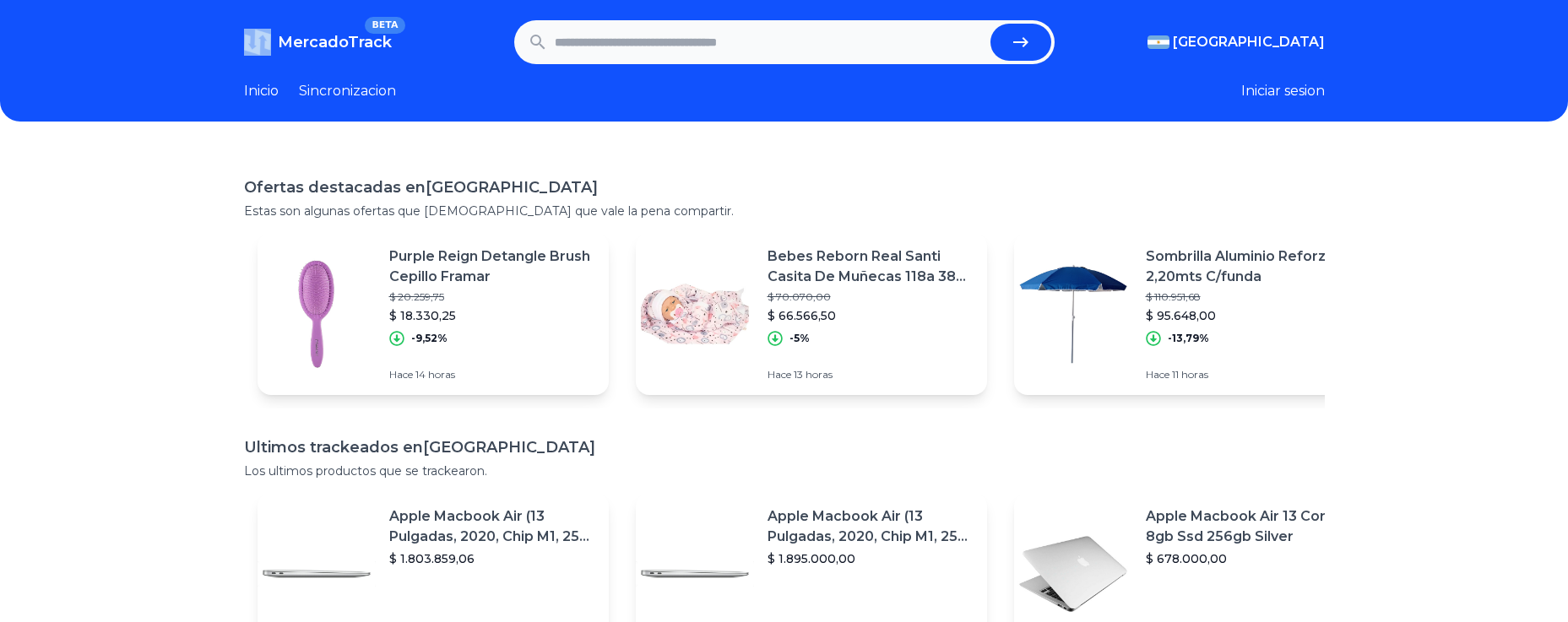
click at [278, 3] on header "MercadoTrack BETA Argentina Argentina Uruguay Mexico Chile Peru Venezuela Colom…" at bounding box center [784, 60] width 1568 height 122
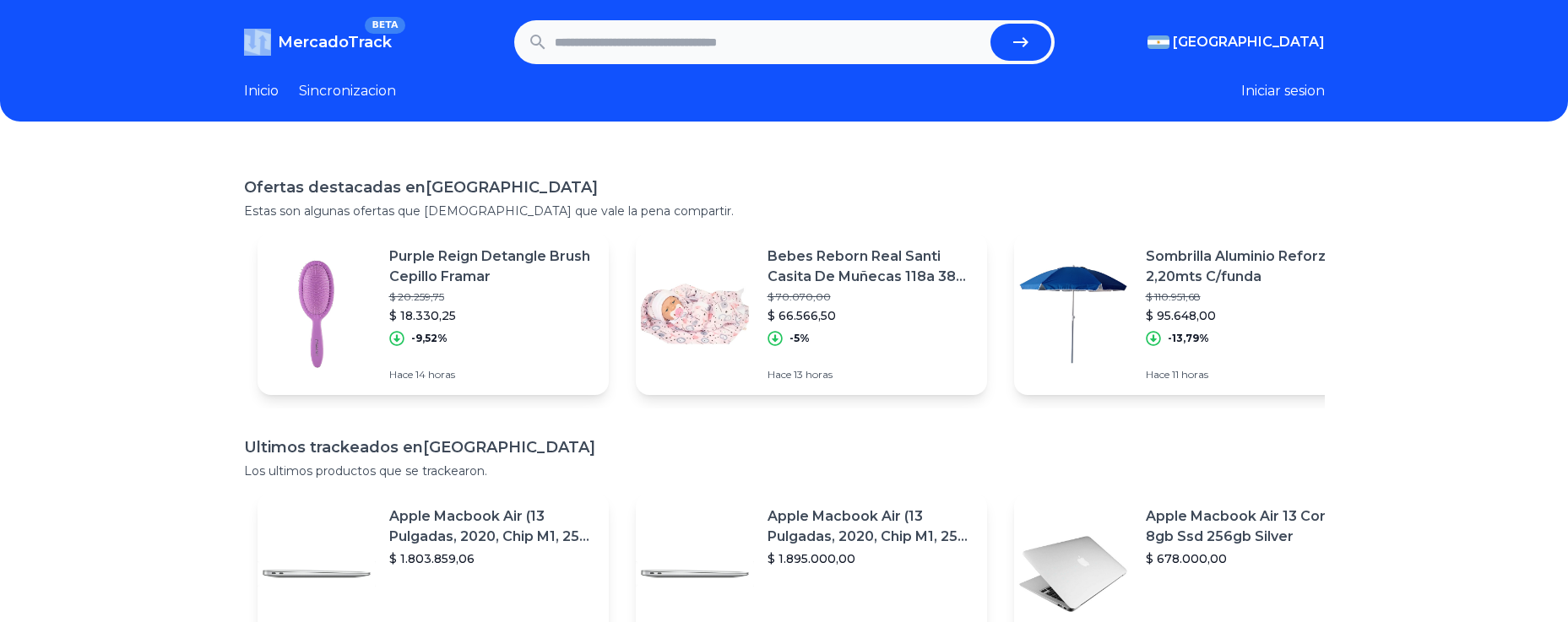
click at [278, 3] on header "MercadoTrack BETA Argentina Argentina Uruguay Mexico Chile Peru Venezuela Colom…" at bounding box center [784, 60] width 1568 height 122
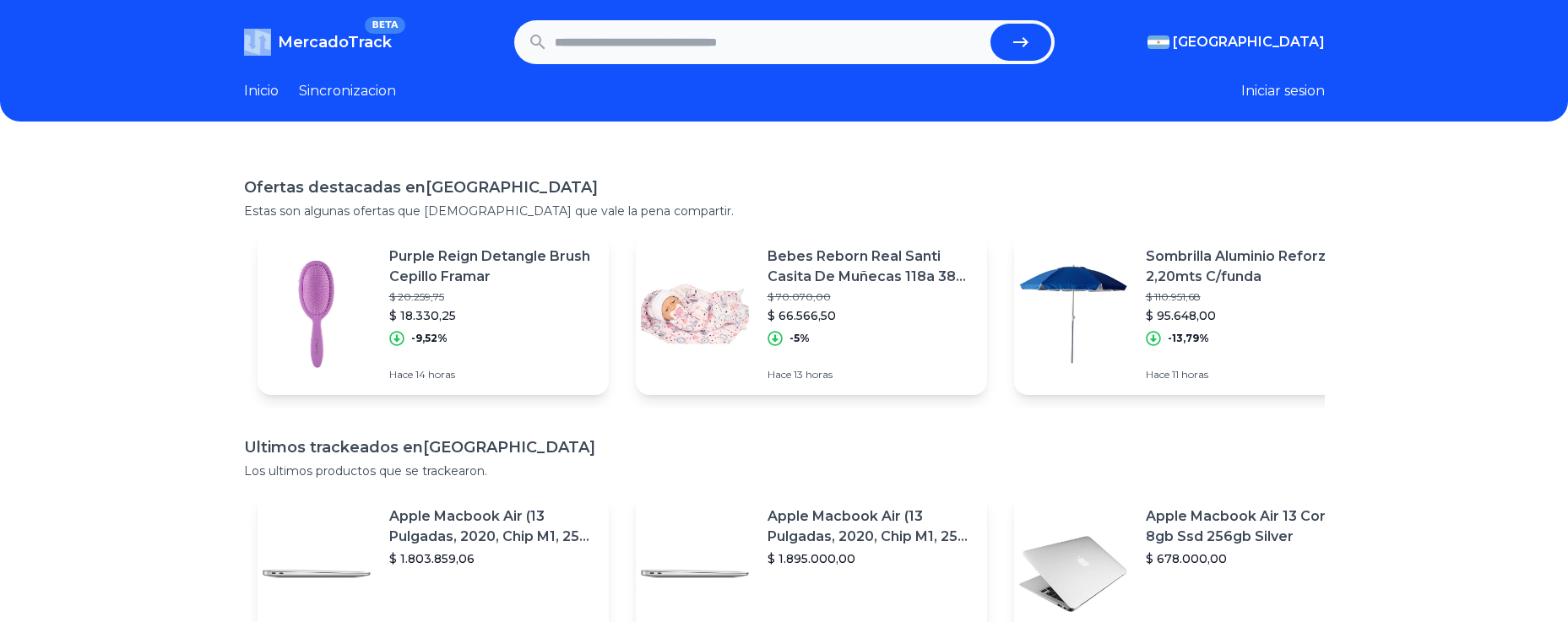
click at [278, 3] on header "MercadoTrack BETA Argentina Argentina Uruguay Mexico Chile Peru Venezuela Colom…" at bounding box center [784, 60] width 1568 height 122
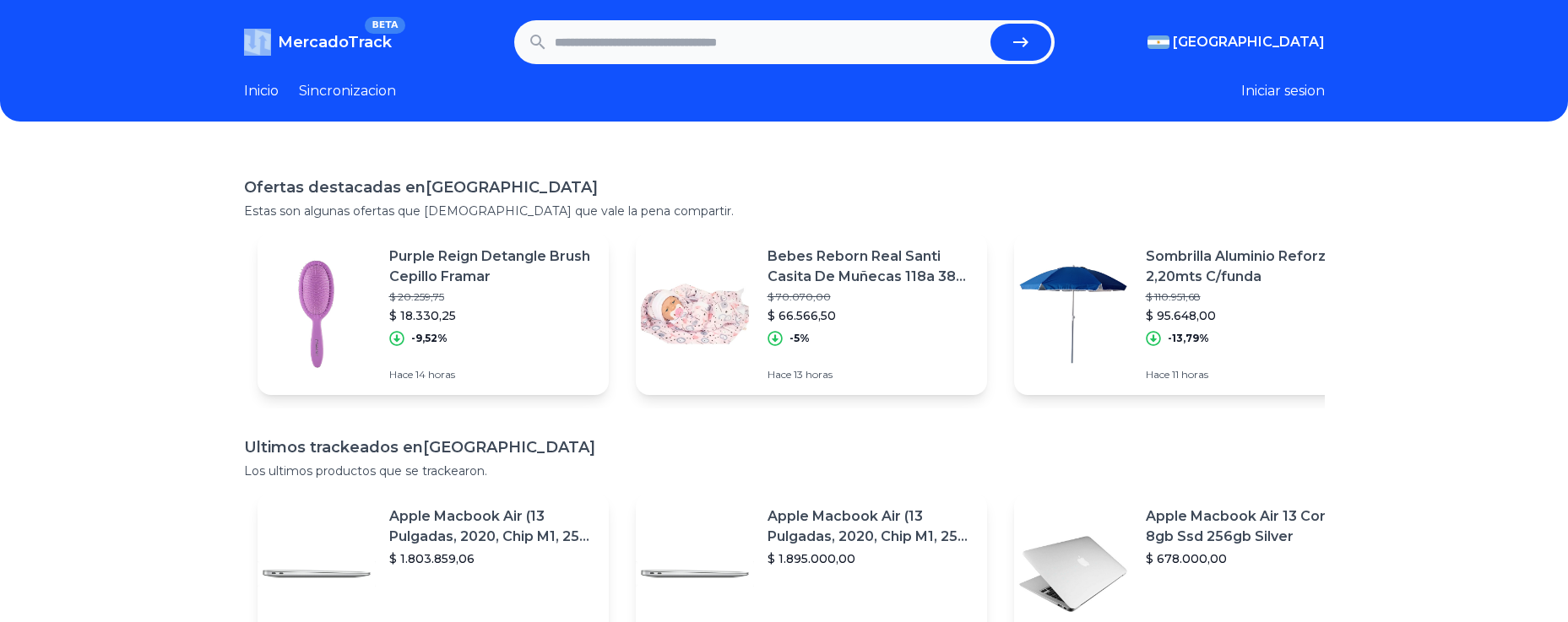
click at [278, 3] on header "MercadoTrack BETA Argentina Argentina Uruguay Mexico Chile Peru Venezuela Colom…" at bounding box center [784, 60] width 1568 height 122
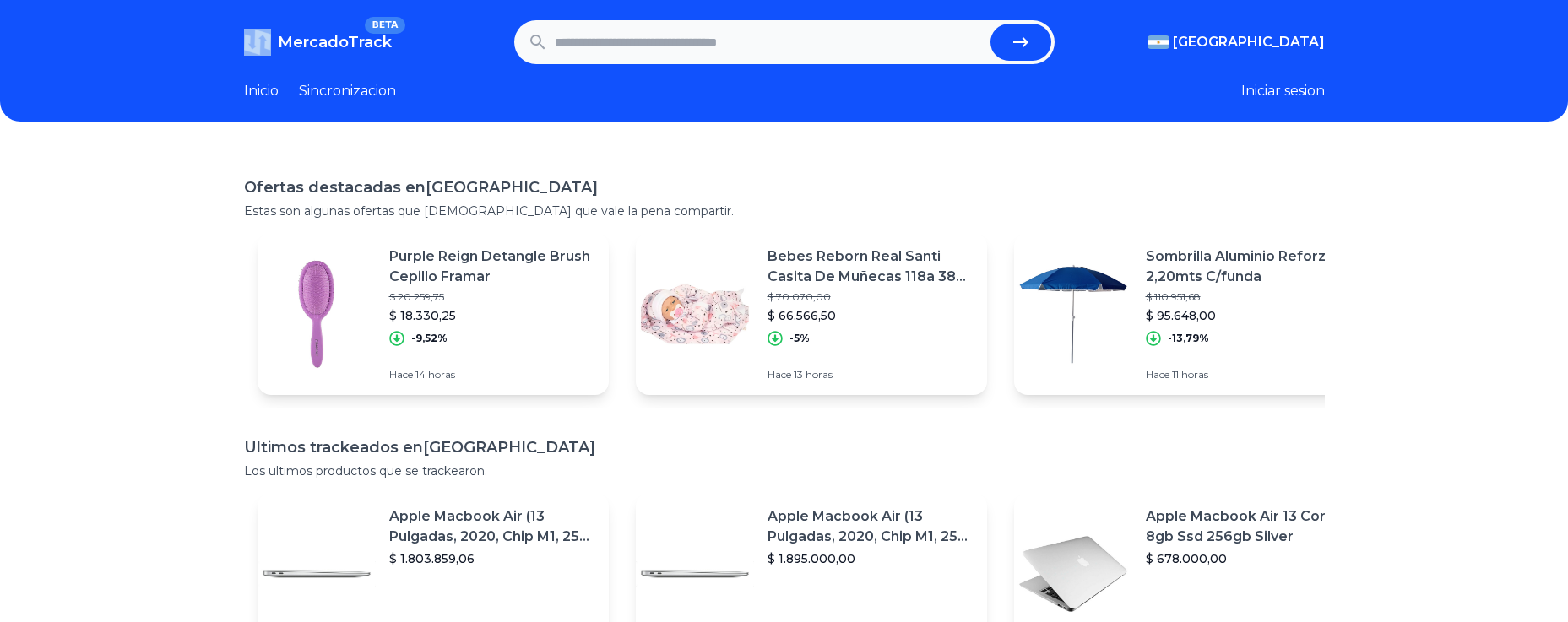
click at [278, 3] on header "MercadoTrack BETA Argentina Argentina Uruguay Mexico Chile Peru Venezuela Colom…" at bounding box center [784, 60] width 1568 height 122
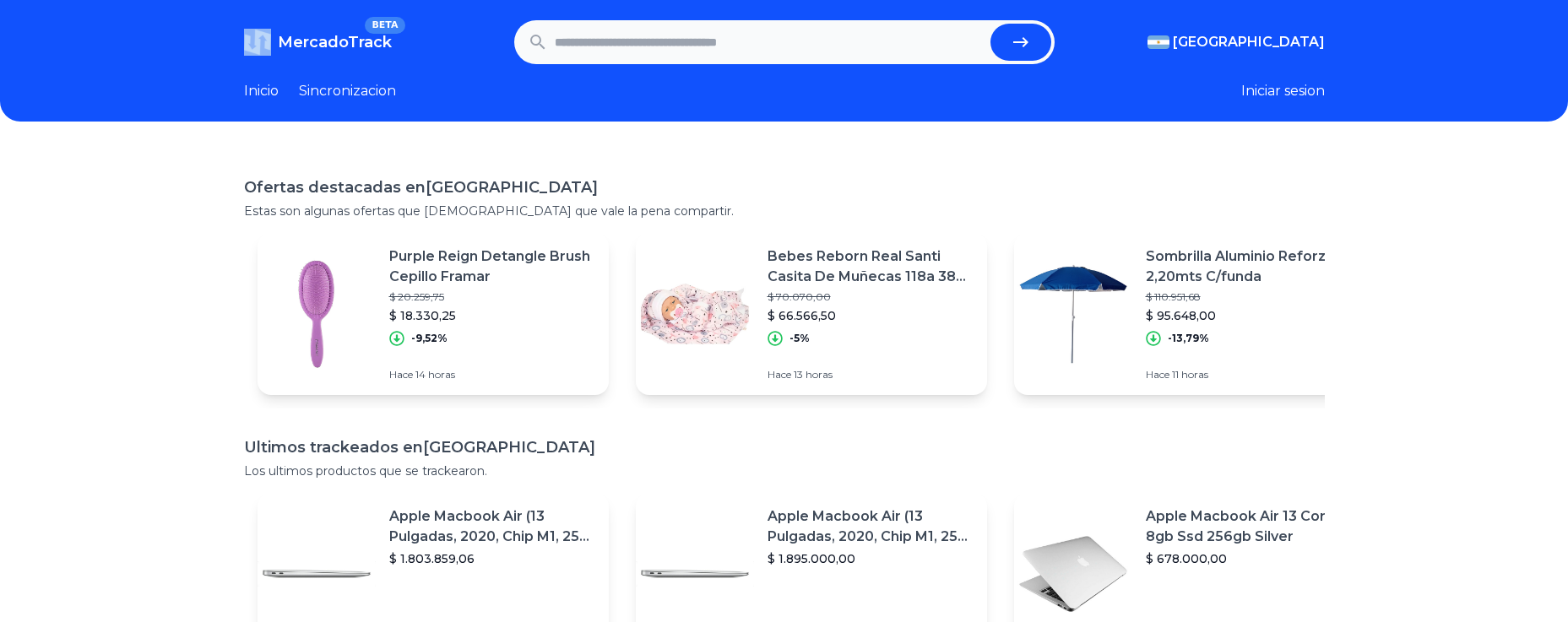
click at [278, 3] on header "MercadoTrack BETA Argentina Argentina Uruguay Mexico Chile Peru Venezuela Colom…" at bounding box center [784, 60] width 1568 height 122
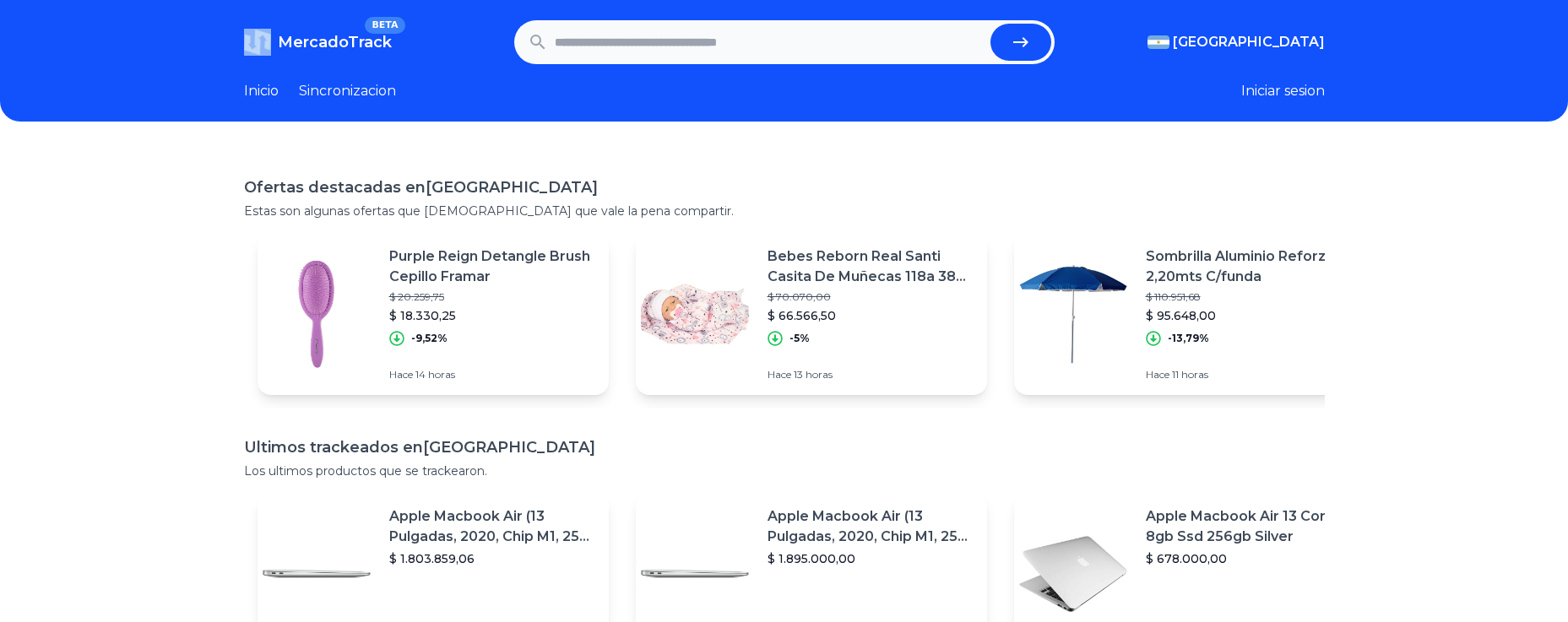
click at [278, 3] on header "MercadoTrack BETA Argentina Argentina Uruguay Mexico Chile Peru Venezuela Colom…" at bounding box center [784, 60] width 1568 height 122
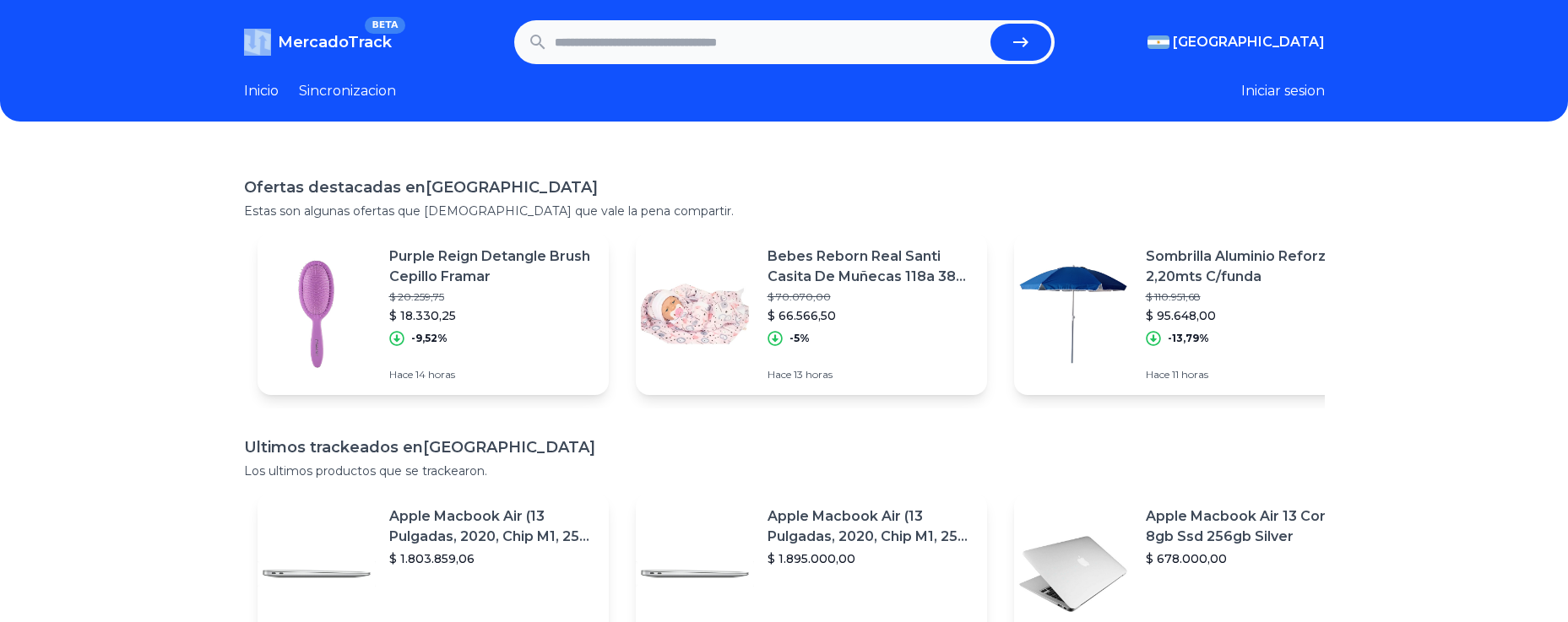
click at [278, 3] on header "MercadoTrack BETA Argentina Argentina Uruguay Mexico Chile Peru Venezuela Colom…" at bounding box center [784, 60] width 1568 height 122
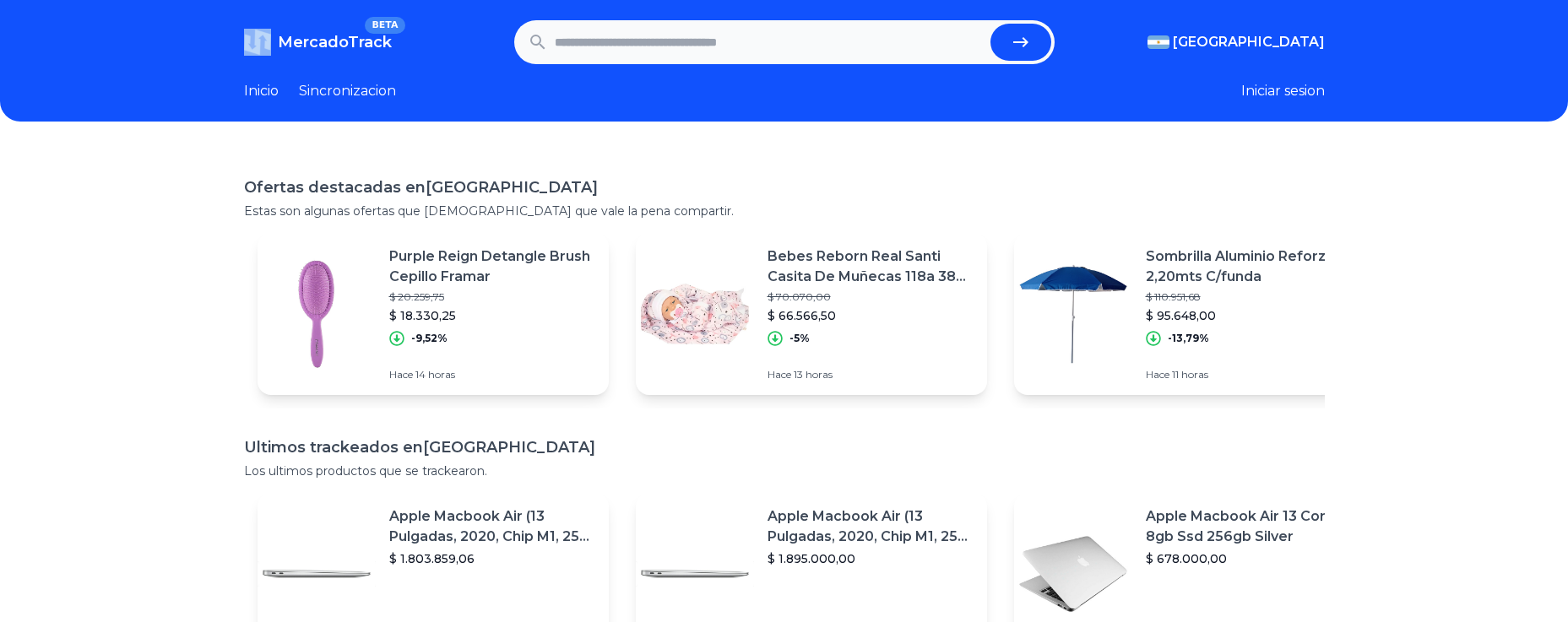
click at [278, 3] on header "MercadoTrack BETA Argentina Argentina Uruguay Mexico Chile Peru Venezuela Colom…" at bounding box center [784, 60] width 1568 height 122
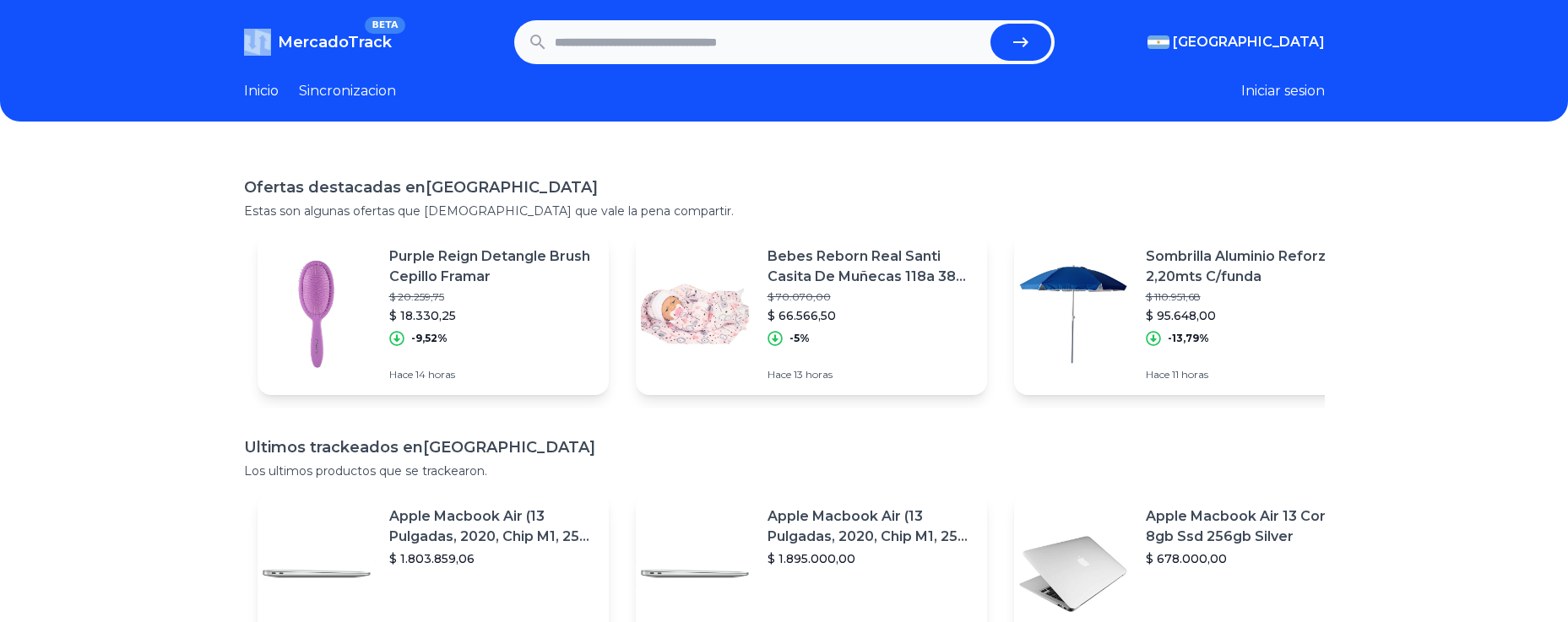
click at [278, 3] on header "MercadoTrack BETA Argentina Argentina Uruguay Mexico Chile Peru Venezuela Colom…" at bounding box center [784, 60] width 1568 height 122
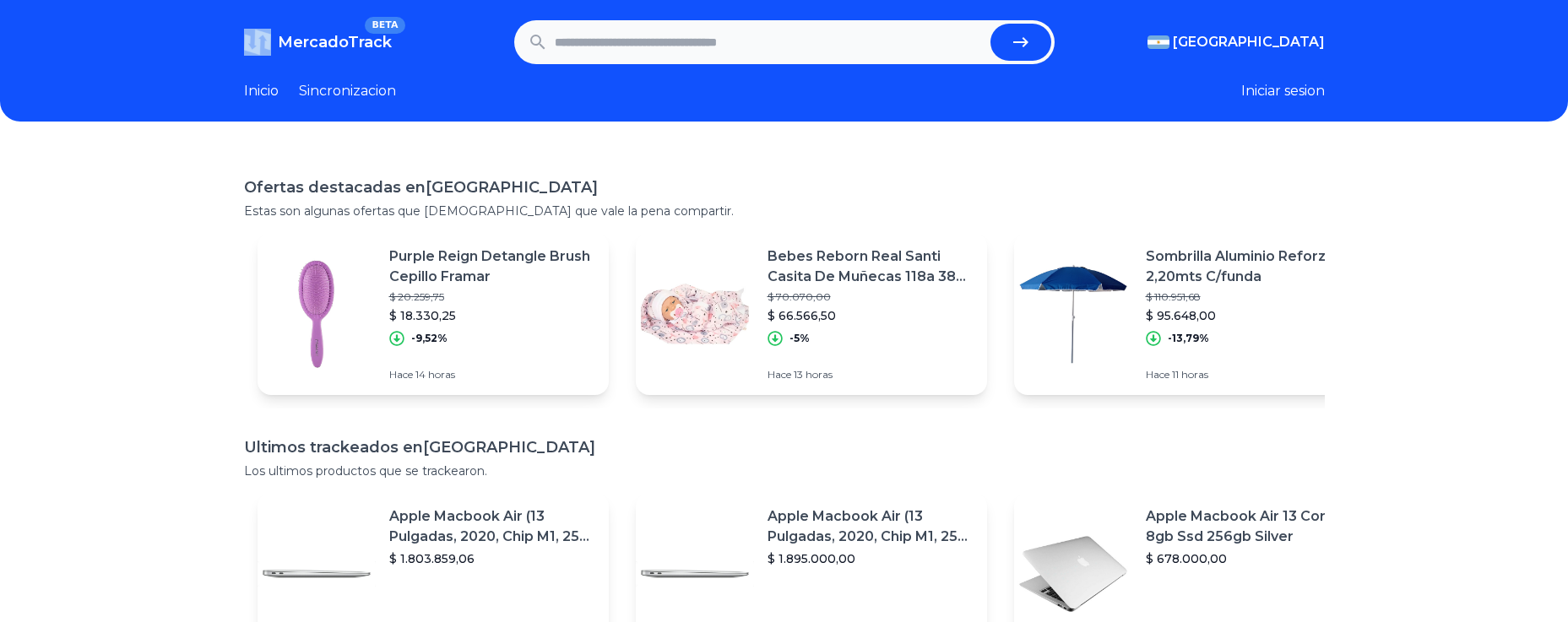
click at [278, 3] on header "MercadoTrack BETA Argentina Argentina Uruguay Mexico Chile Peru Venezuela Colom…" at bounding box center [784, 60] width 1568 height 122
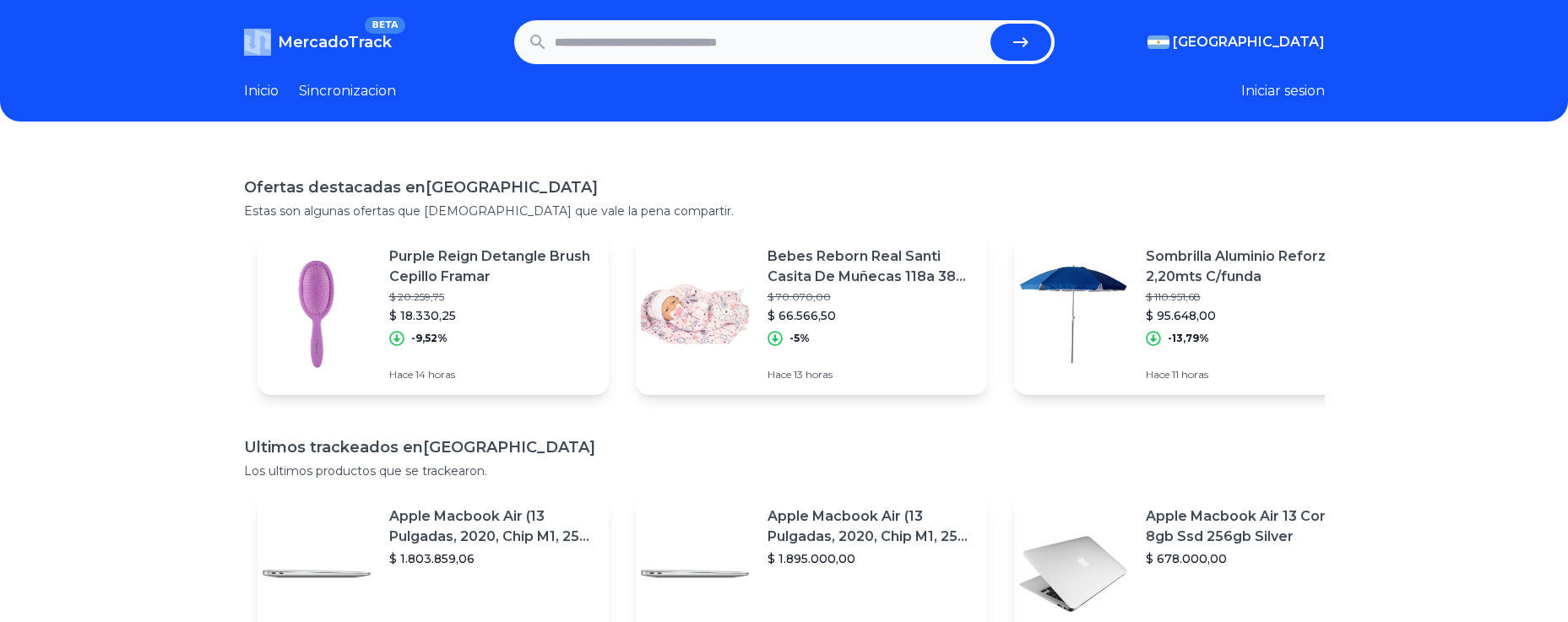
click at [278, 3] on header "MercadoTrack BETA Argentina Argentina Uruguay Mexico Chile Peru Venezuela Colom…" at bounding box center [784, 60] width 1568 height 122
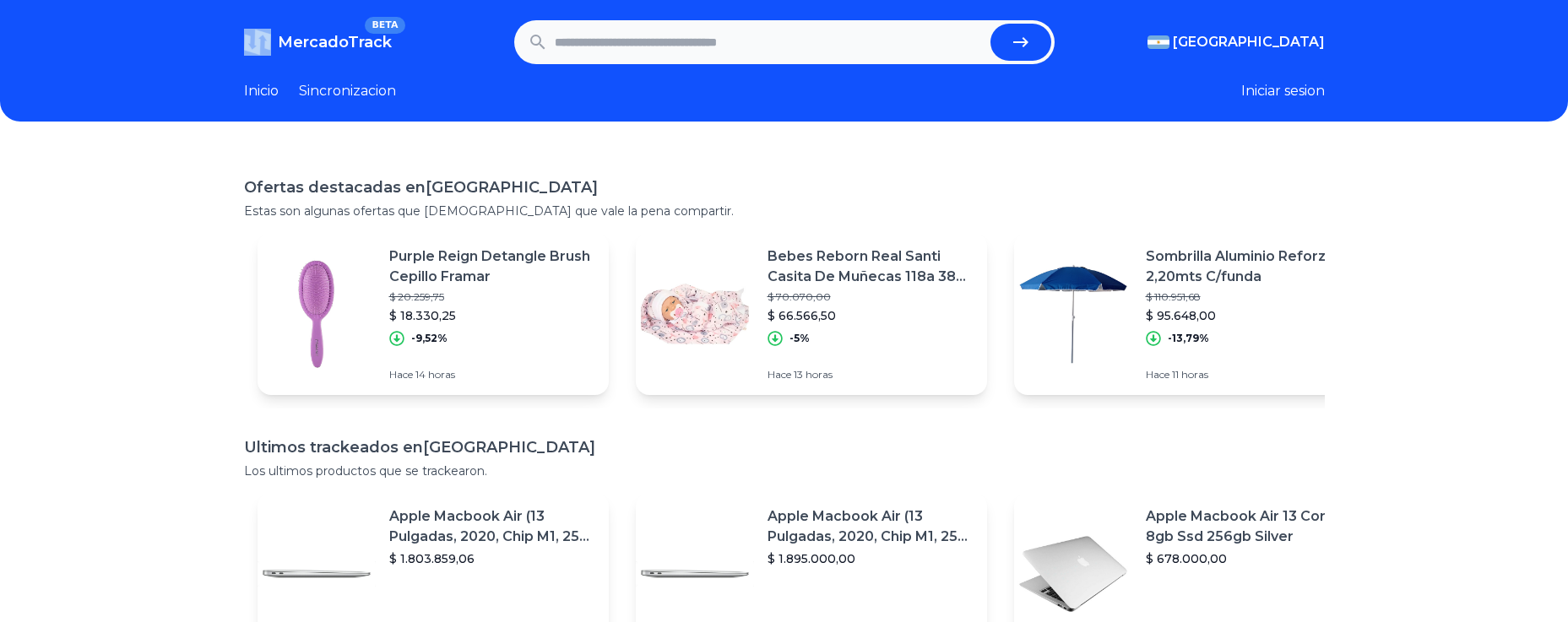
click at [278, 3] on header "MercadoTrack BETA Argentina Argentina Uruguay Mexico Chile Peru Venezuela Colom…" at bounding box center [784, 60] width 1568 height 122
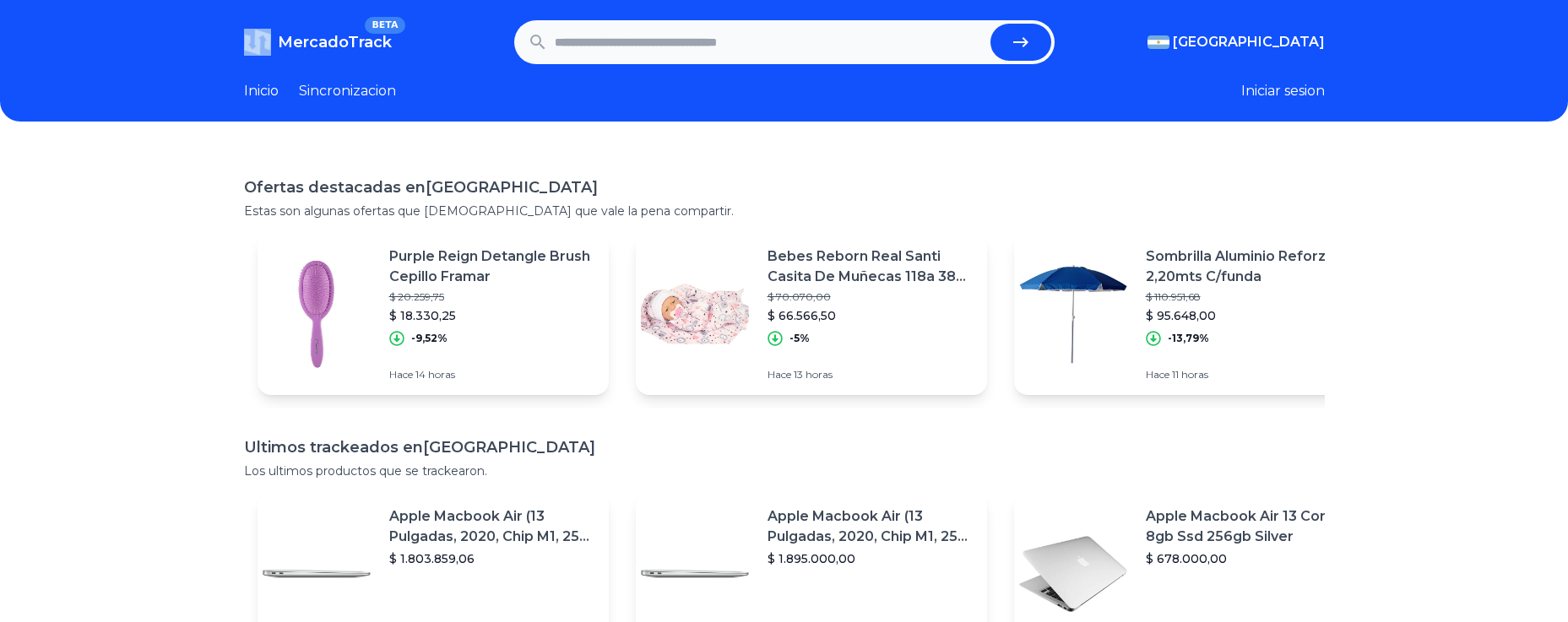
click at [278, 3] on header "MercadoTrack BETA Argentina Argentina Uruguay Mexico Chile Peru Venezuela Colom…" at bounding box center [784, 60] width 1568 height 122
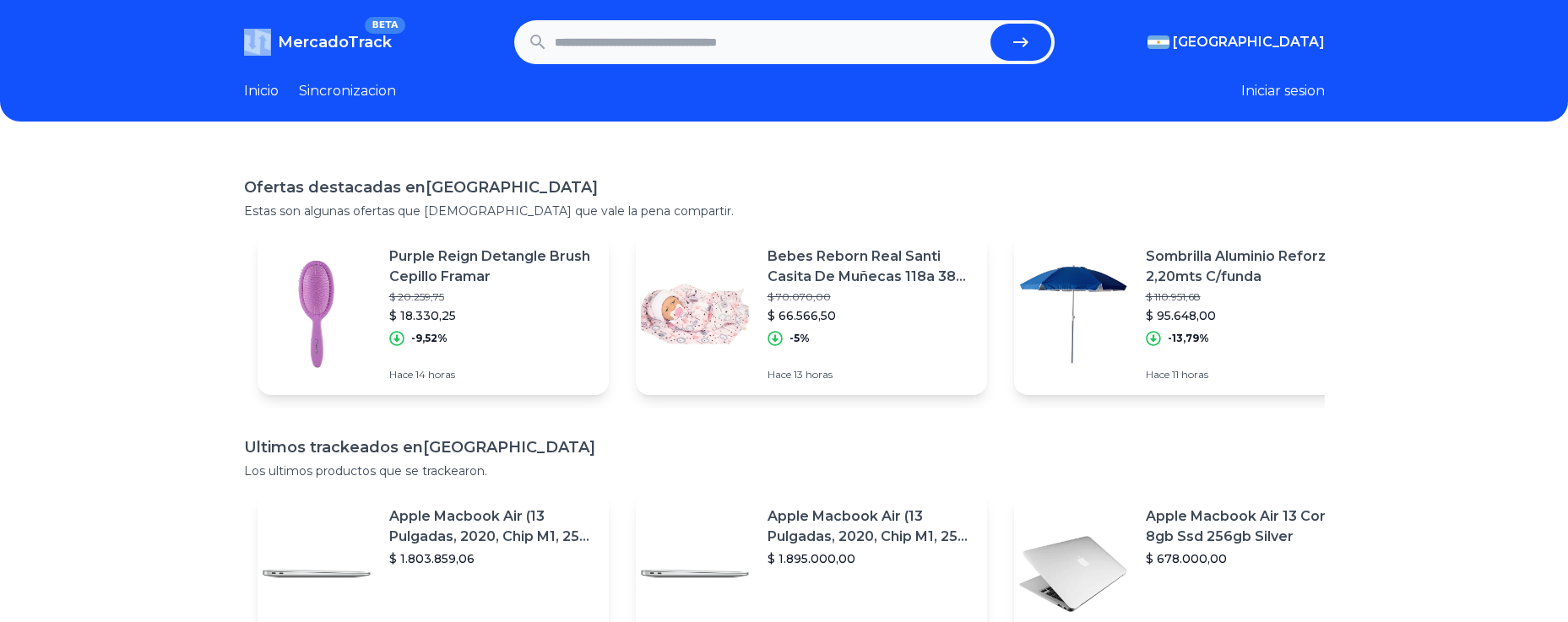
click at [278, 3] on header "MercadoTrack BETA Argentina Argentina Uruguay Mexico Chile Peru Venezuela Colom…" at bounding box center [784, 60] width 1568 height 122
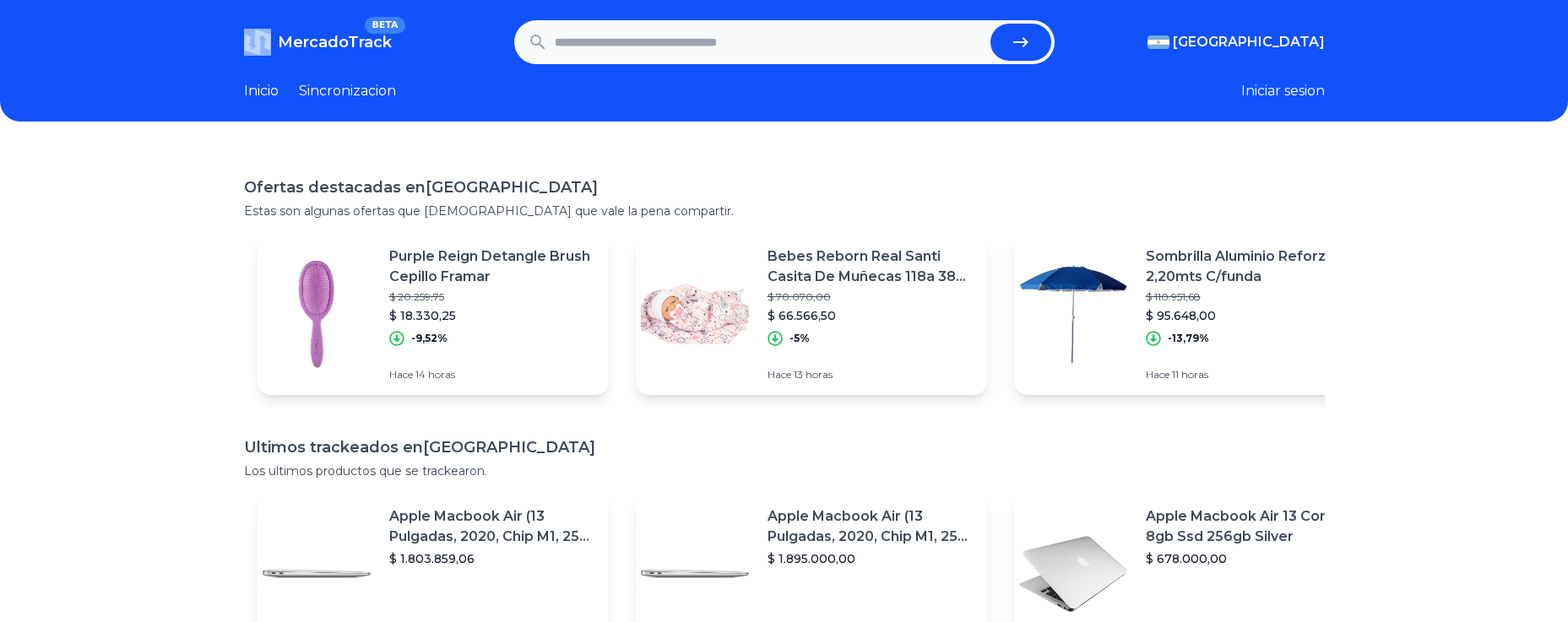
click at [278, 3] on header "MercadoTrack BETA Argentina Argentina Uruguay Mexico Chile Peru Venezuela Colom…" at bounding box center [784, 60] width 1568 height 122
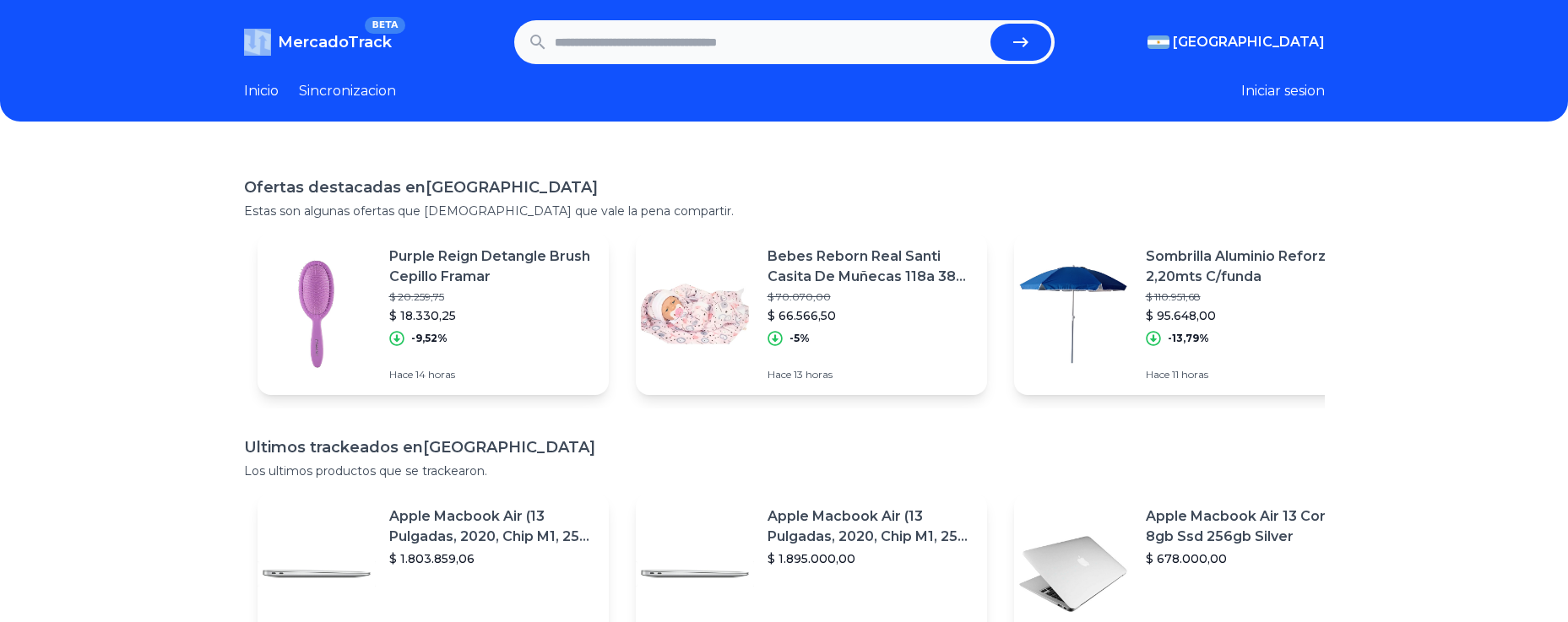
click at [278, 3] on header "MercadoTrack BETA Argentina Argentina Uruguay Mexico Chile Peru Venezuela Colom…" at bounding box center [784, 60] width 1568 height 122
click at [1416, 78] on header "MercadoTrack BETA Argentina Argentina Uruguay Mexico Chile Peru Venezuela Colom…" at bounding box center [784, 60] width 1568 height 122
